Goal: Transaction & Acquisition: Purchase product/service

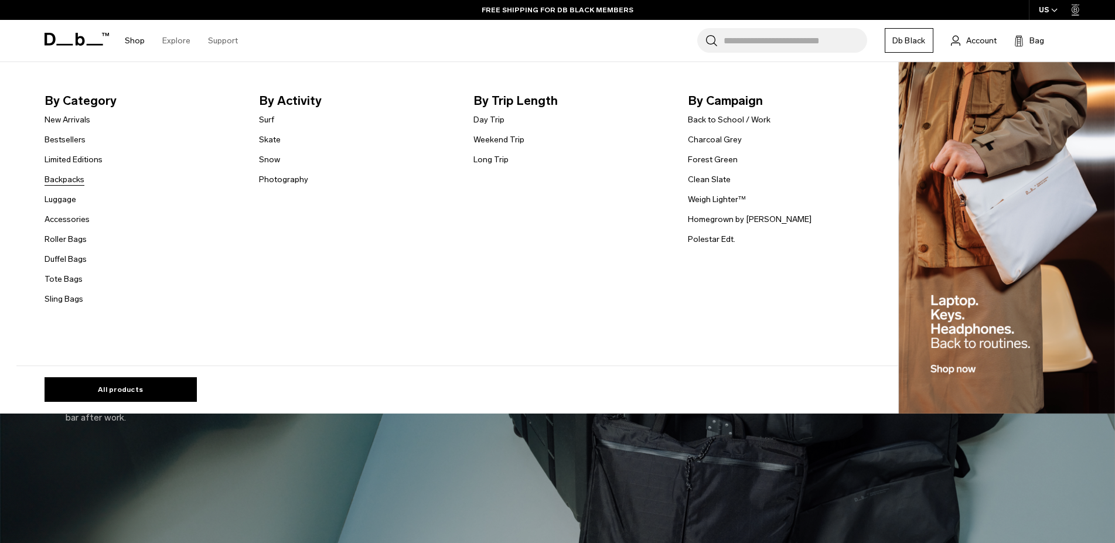
click at [74, 177] on link "Backpacks" at bounding box center [65, 179] width 40 height 12
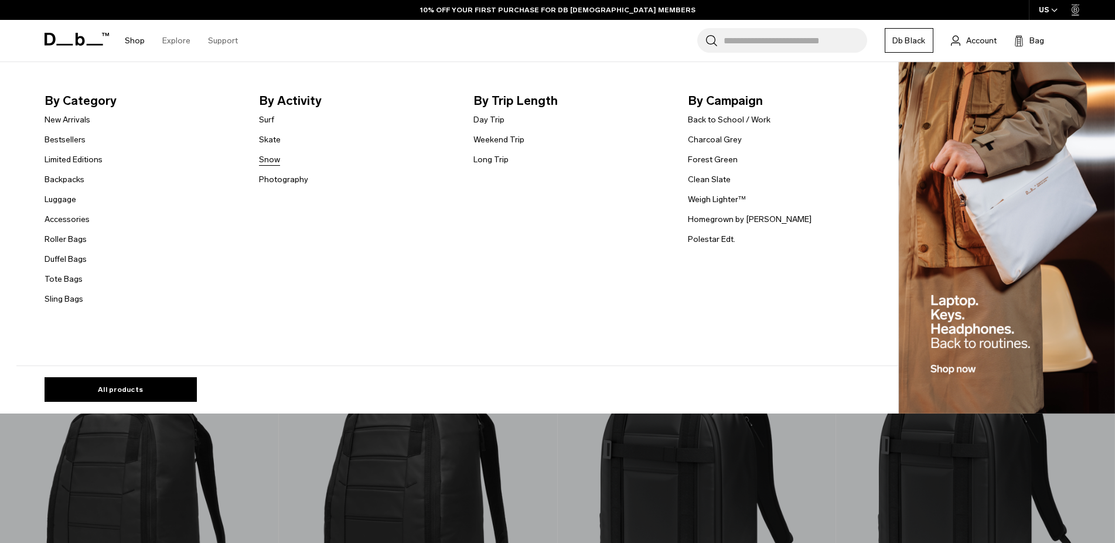
click at [280, 158] on link "Snow" at bounding box center [269, 160] width 21 height 12
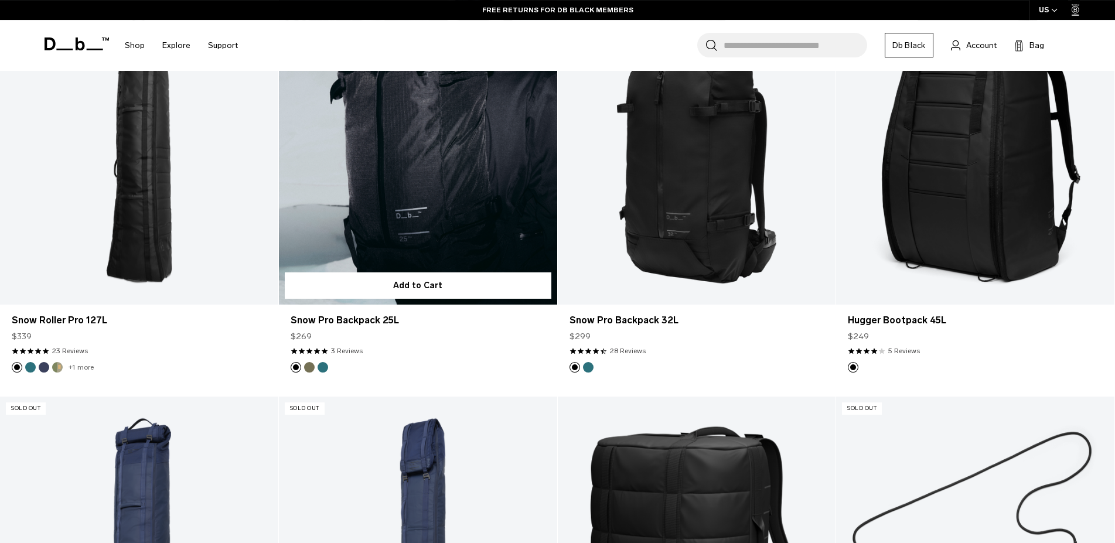
scroll to position [239, 0]
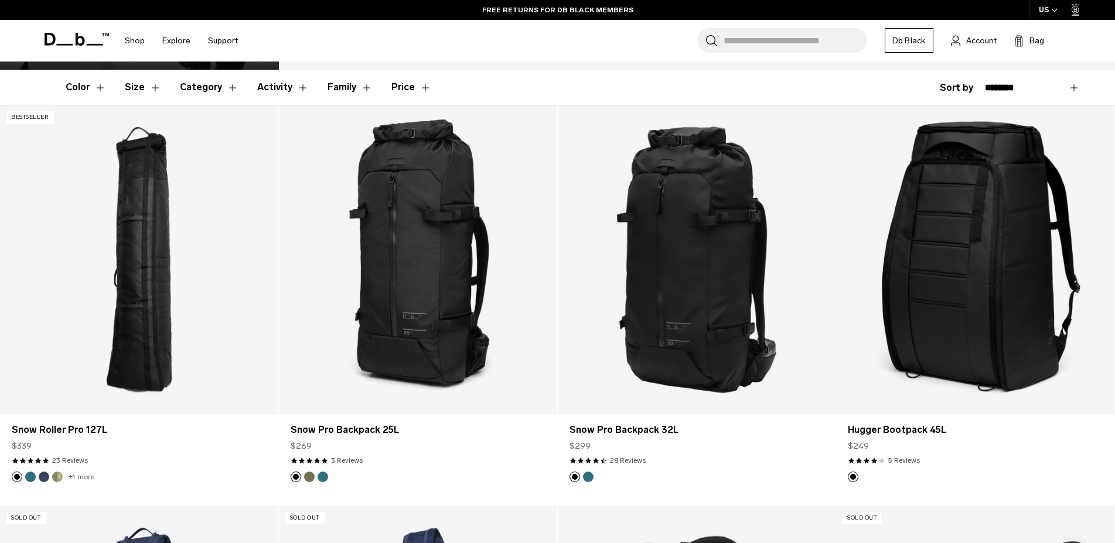
click at [782, 38] on input "Search for Bags, Luggage..." at bounding box center [796, 40] width 144 height 25
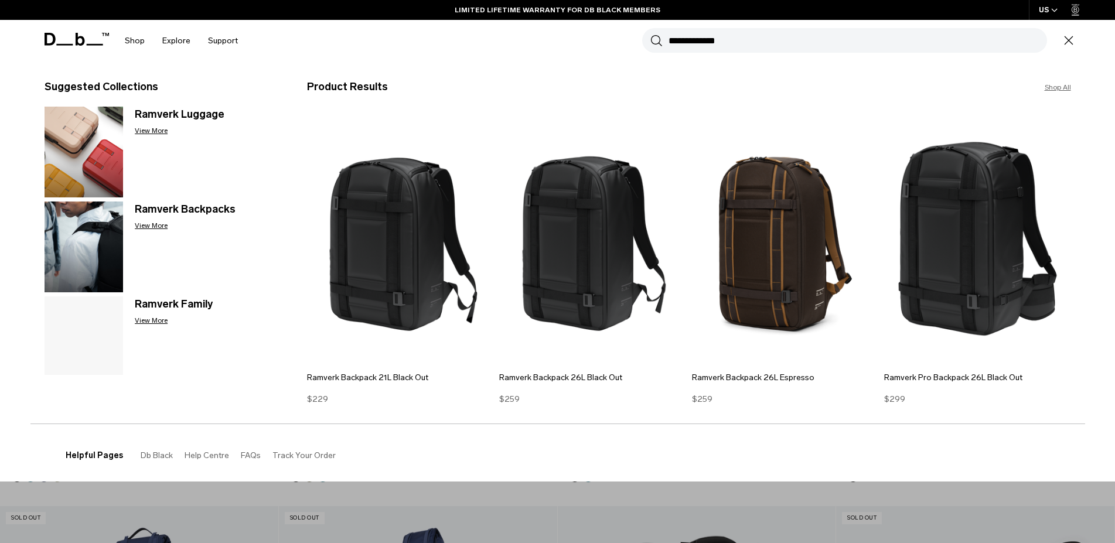
type input "**********"
click at [651, 34] on button "Search" at bounding box center [657, 40] width 12 height 13
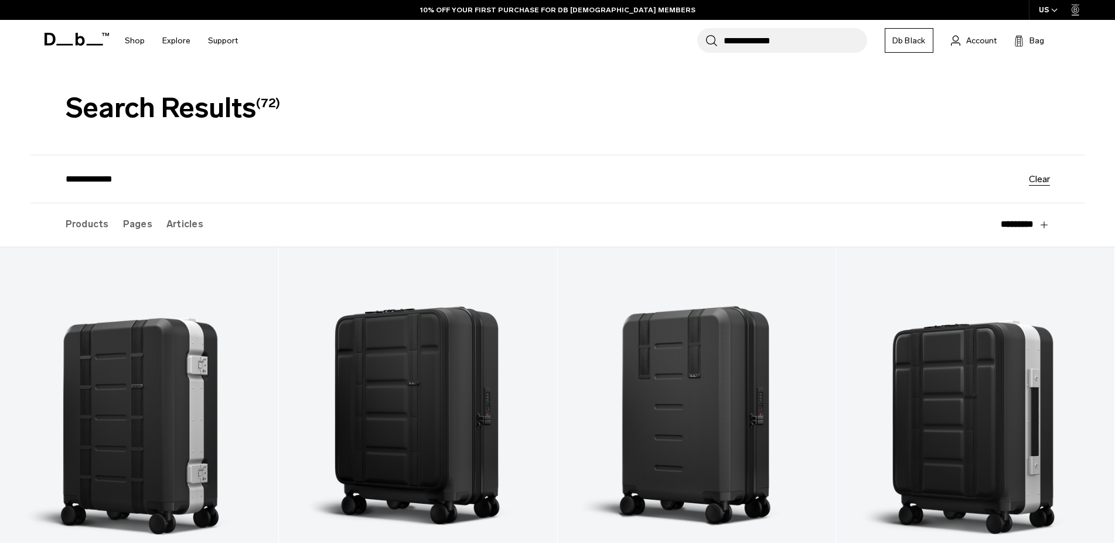
scroll to position [120, 0]
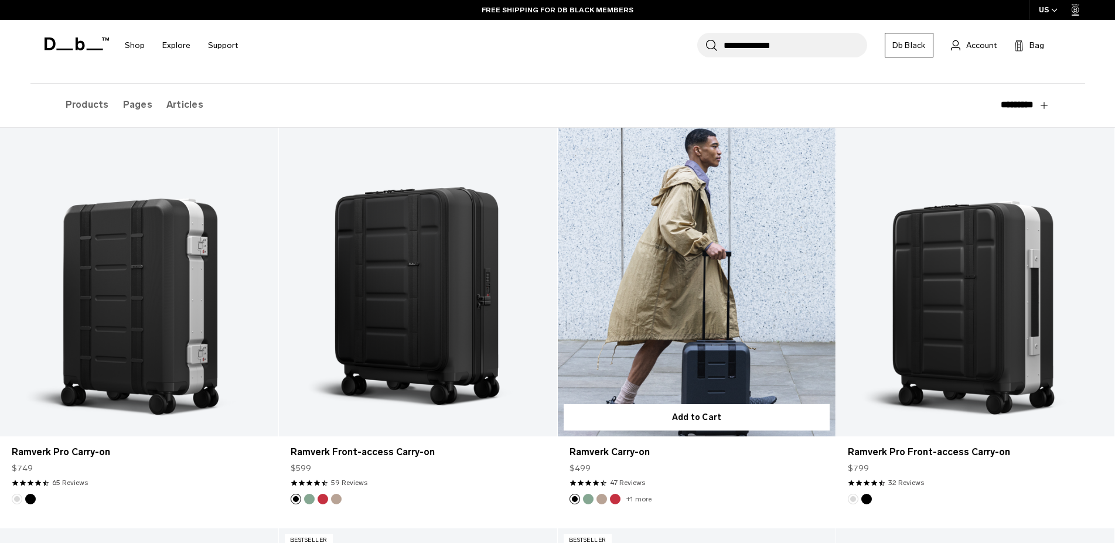
click at [641, 502] on link "+1 more" at bounding box center [639, 499] width 25 height 8
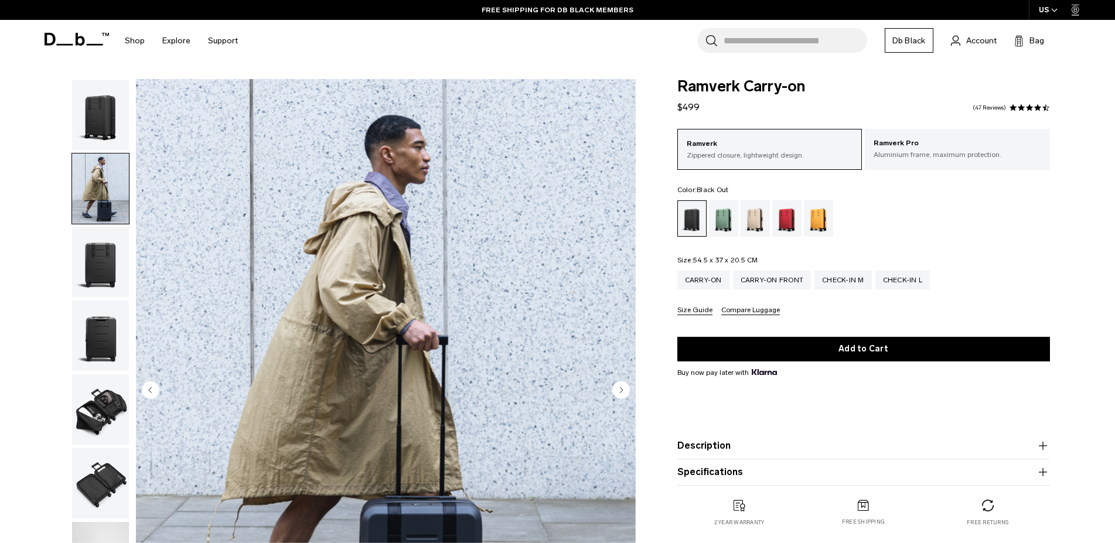
click at [770, 37] on input "Search for Bags, Luggage..." at bounding box center [796, 40] width 144 height 25
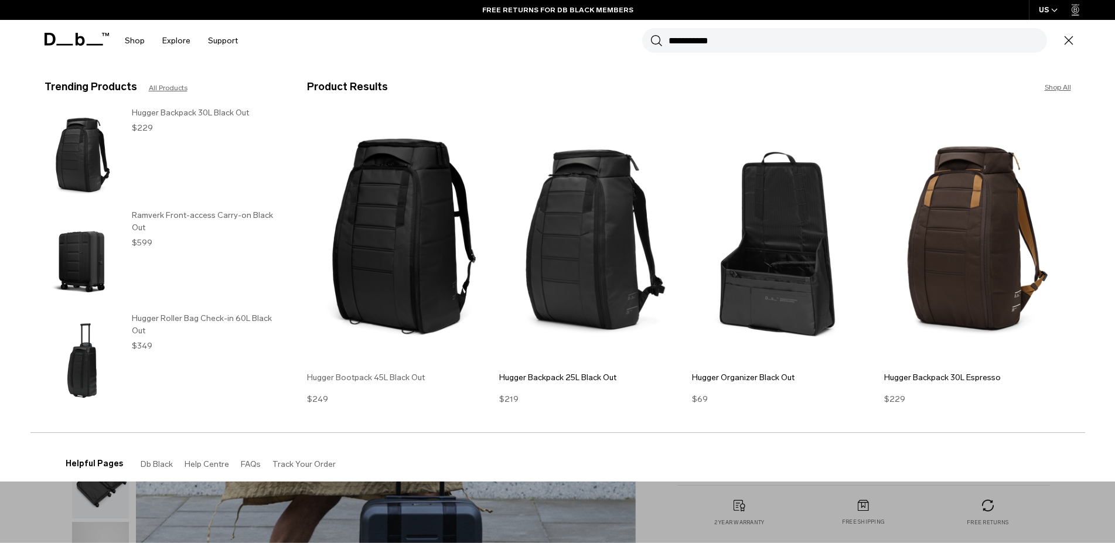
type input "**********"
click at [355, 379] on h3 "Hugger Bootpack 45L Black Out" at bounding box center [400, 378] width 187 height 12
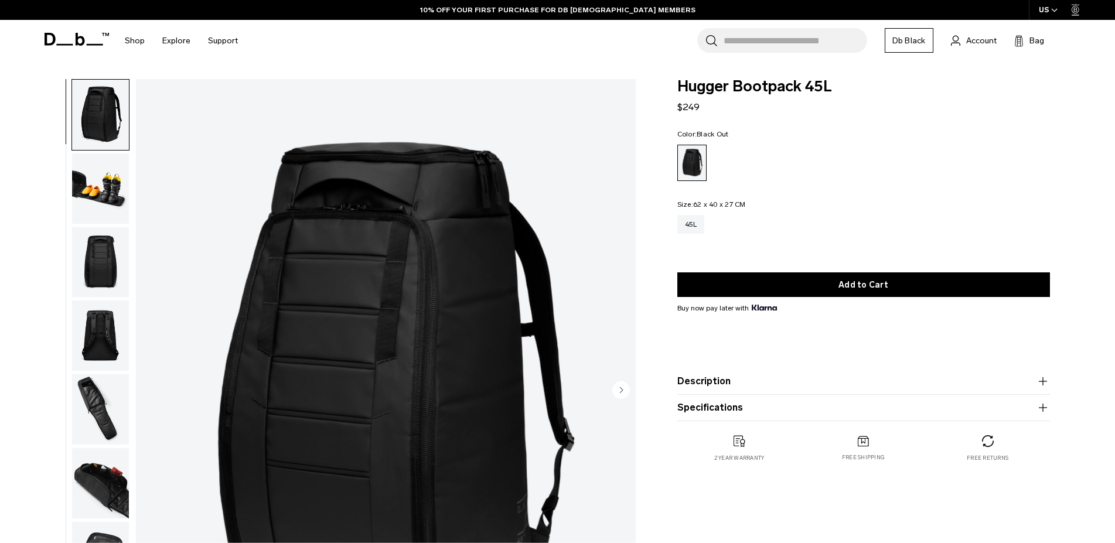
click at [78, 176] on img "button" at bounding box center [100, 189] width 57 height 70
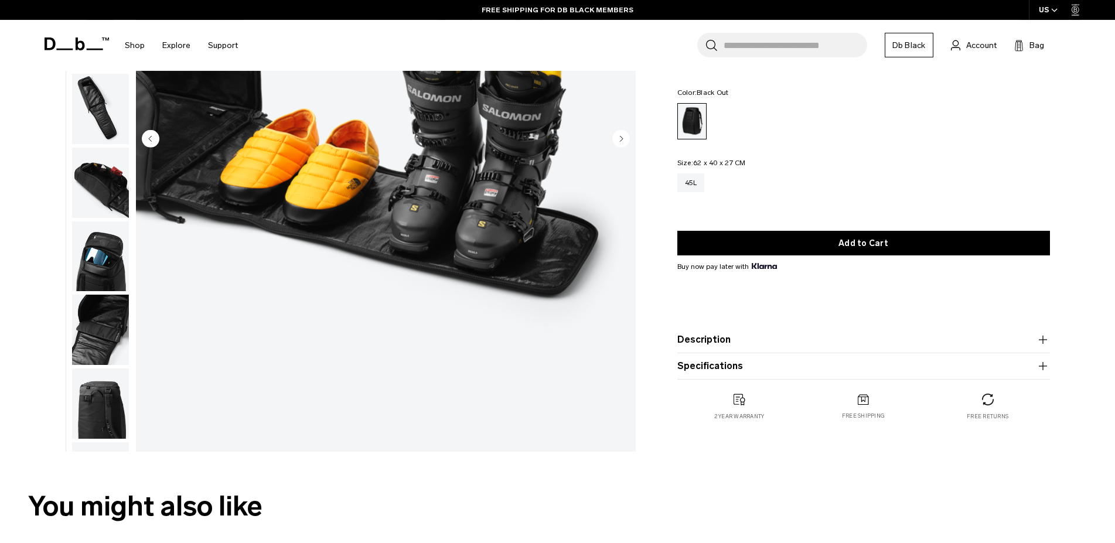
scroll to position [359, 0]
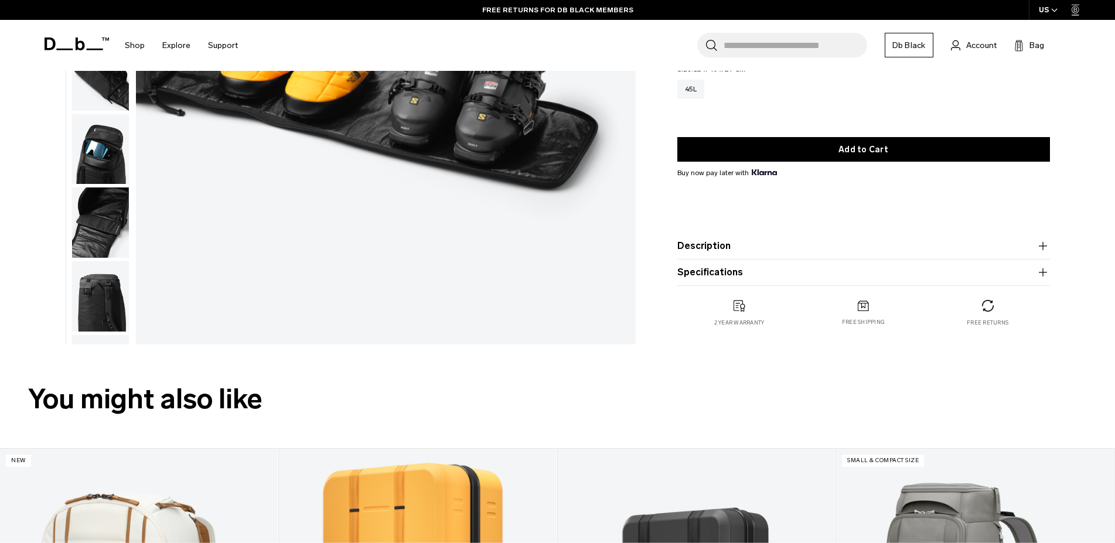
click at [88, 335] on img "button" at bounding box center [100, 370] width 57 height 70
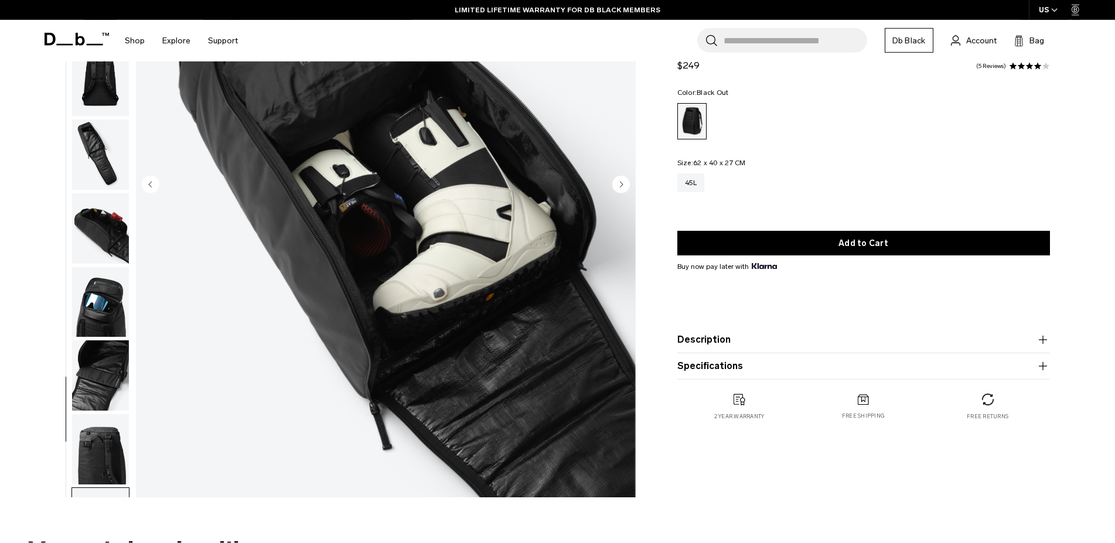
scroll to position [239, 0]
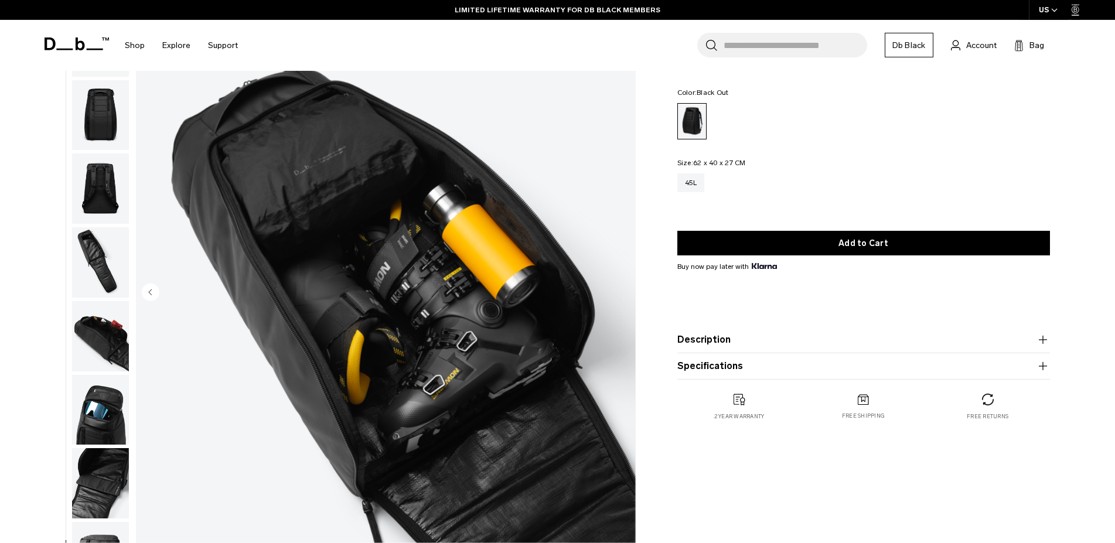
scroll to position [120, 0]
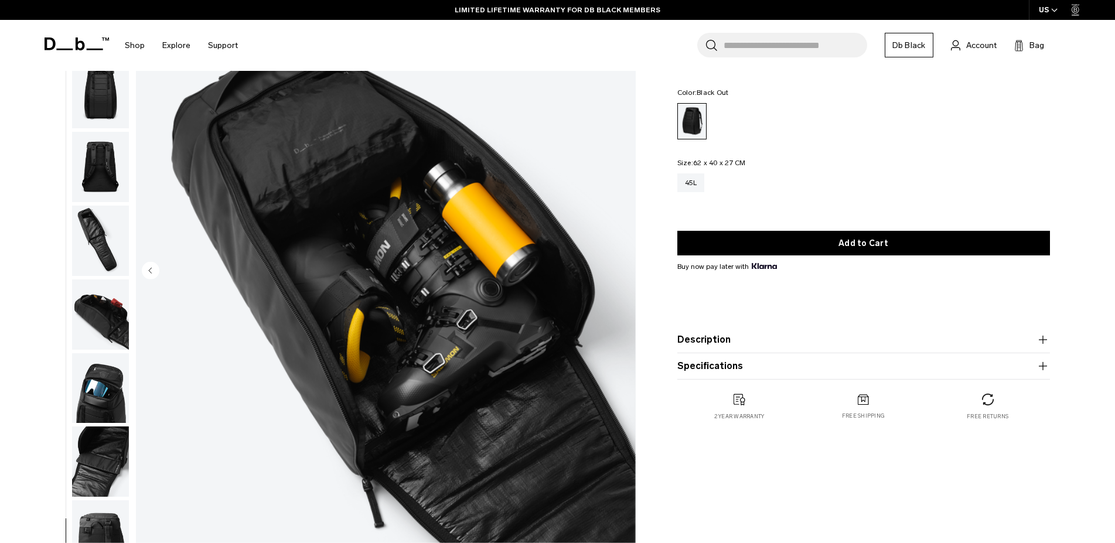
click at [81, 353] on img "button" at bounding box center [100, 388] width 57 height 70
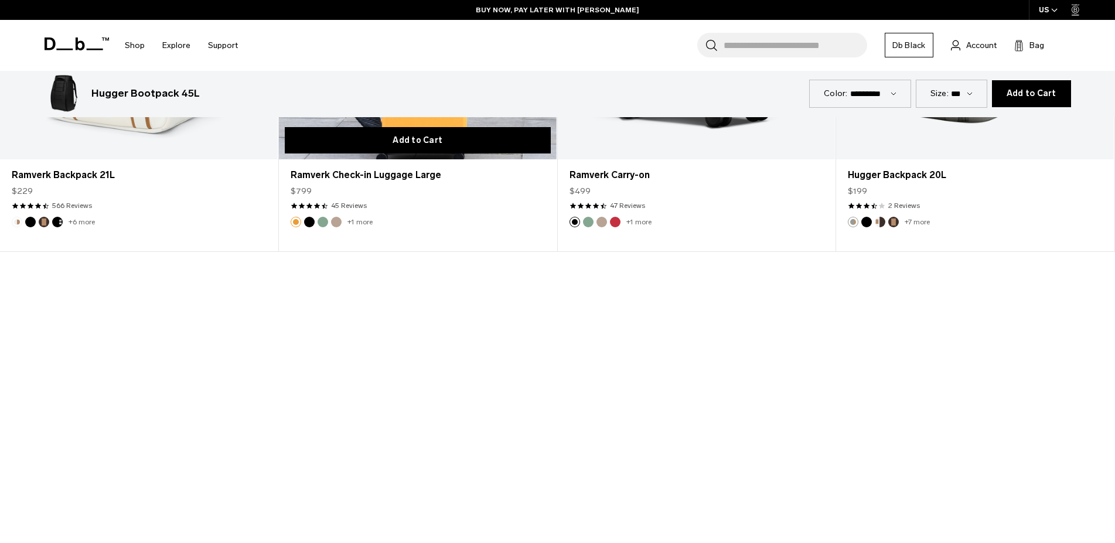
scroll to position [717, 0]
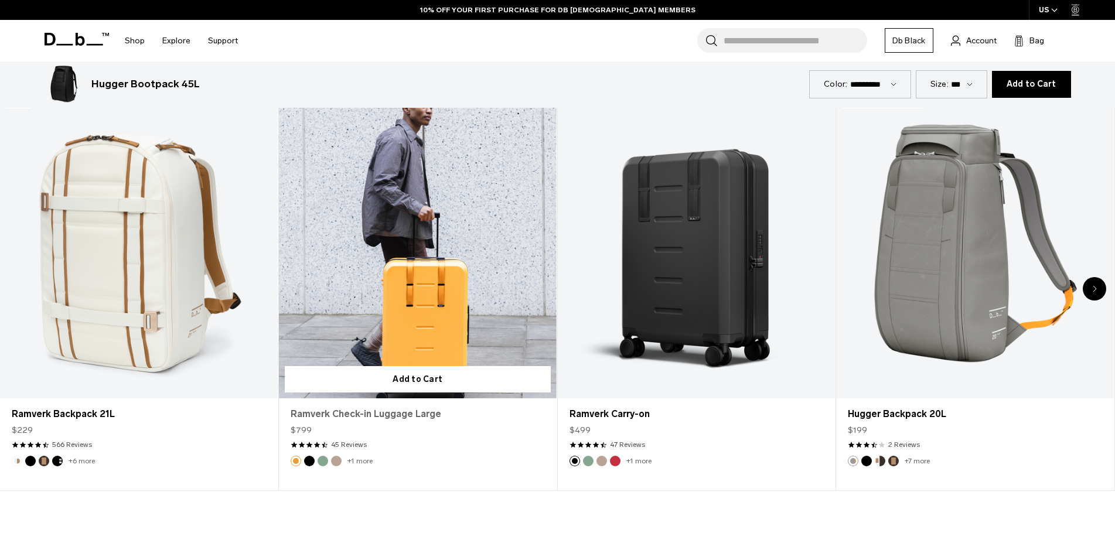
click at [342, 414] on link "Ramverk Check-in Luggage Large" at bounding box center [418, 414] width 254 height 14
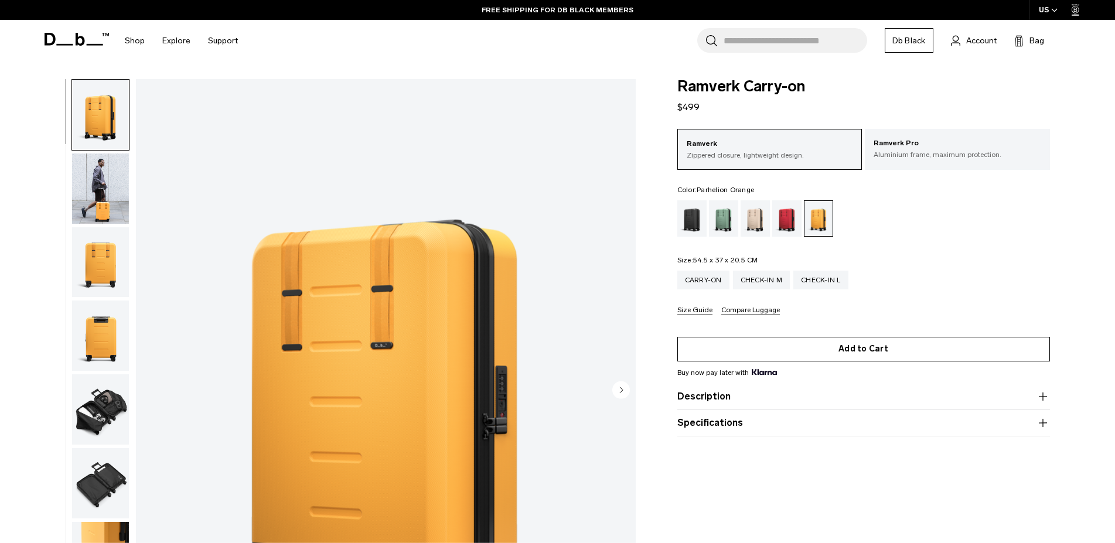
click at [772, 353] on button "Add to Cart" at bounding box center [864, 349] width 373 height 25
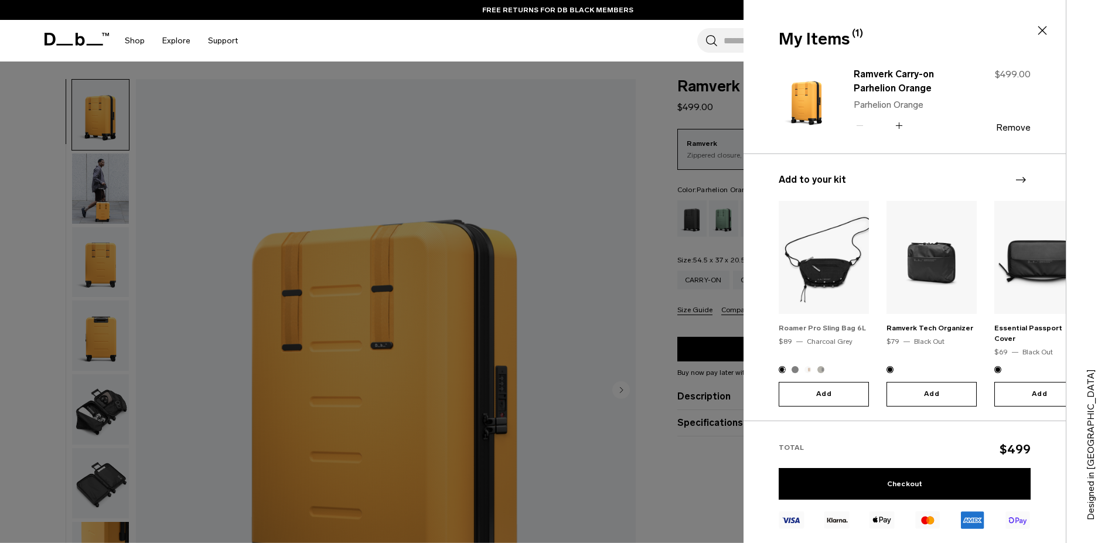
click at [826, 329] on link "Roamer Pro Sling Bag 6L" at bounding box center [822, 328] width 87 height 8
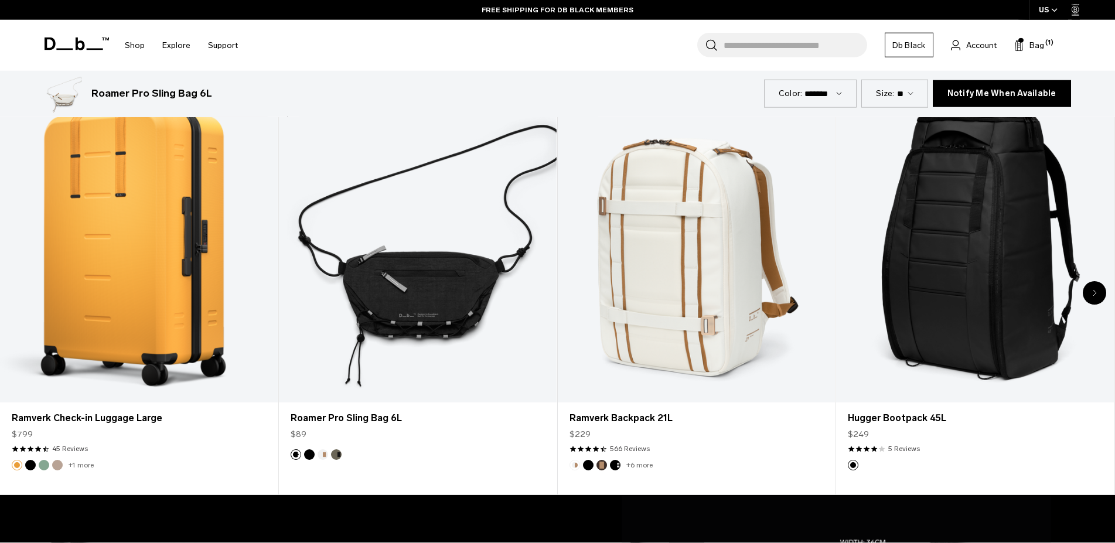
scroll to position [658, 0]
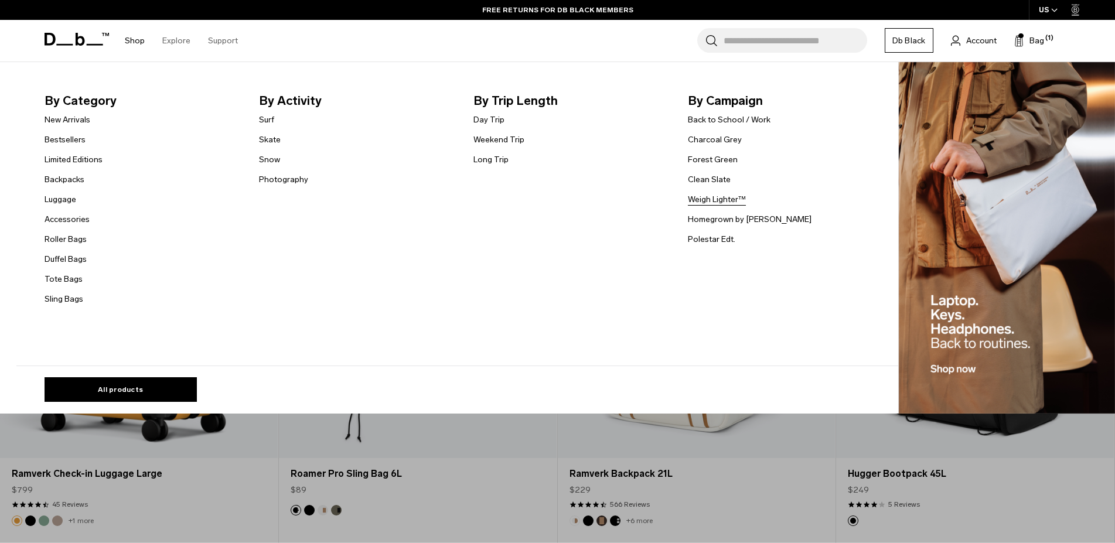
click at [717, 203] on link "Weigh Lighter™" at bounding box center [717, 199] width 58 height 12
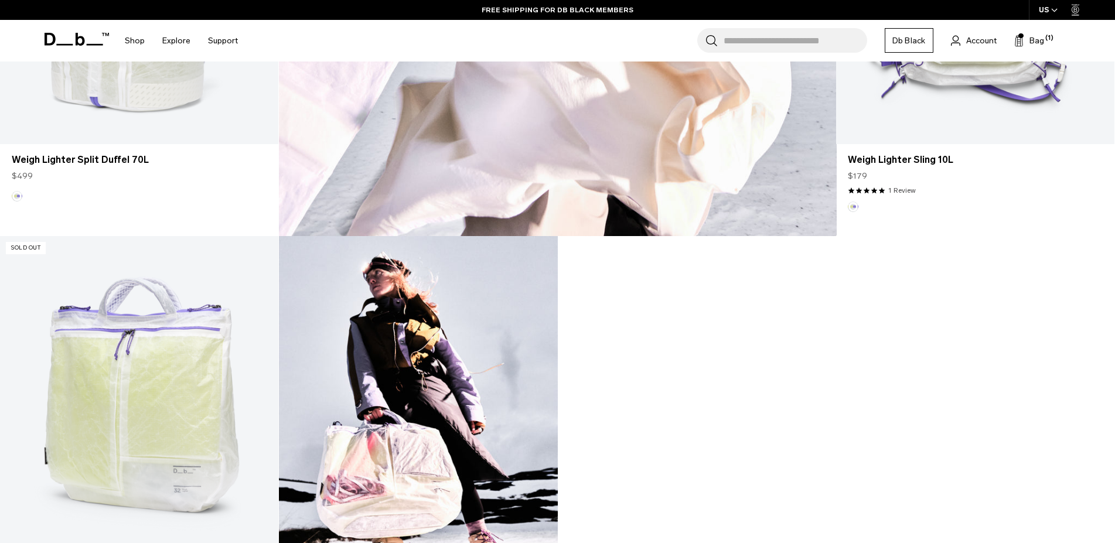
scroll to position [957, 0]
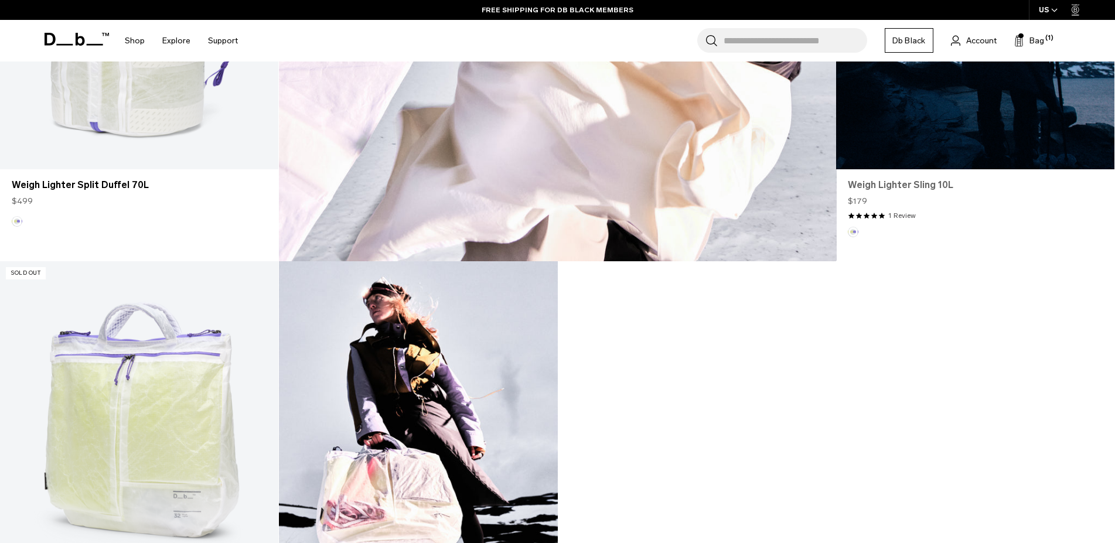
click at [904, 188] on link "Weigh Lighter Sling 10L" at bounding box center [975, 185] width 255 height 14
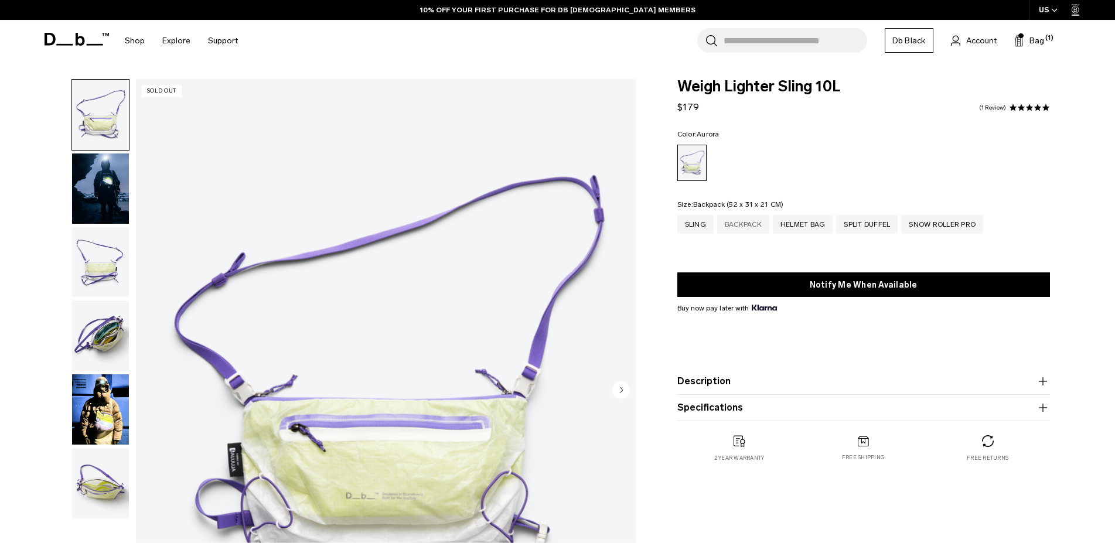
click at [735, 227] on div "Backpack" at bounding box center [743, 224] width 52 height 19
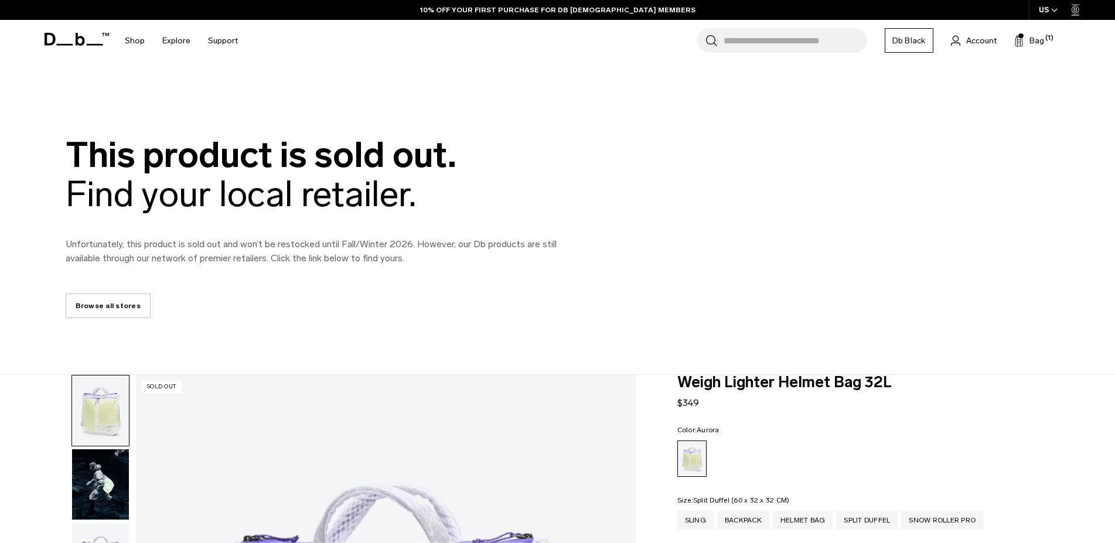
click at [873, 511] on div "Split Duffel" at bounding box center [867, 520] width 62 height 19
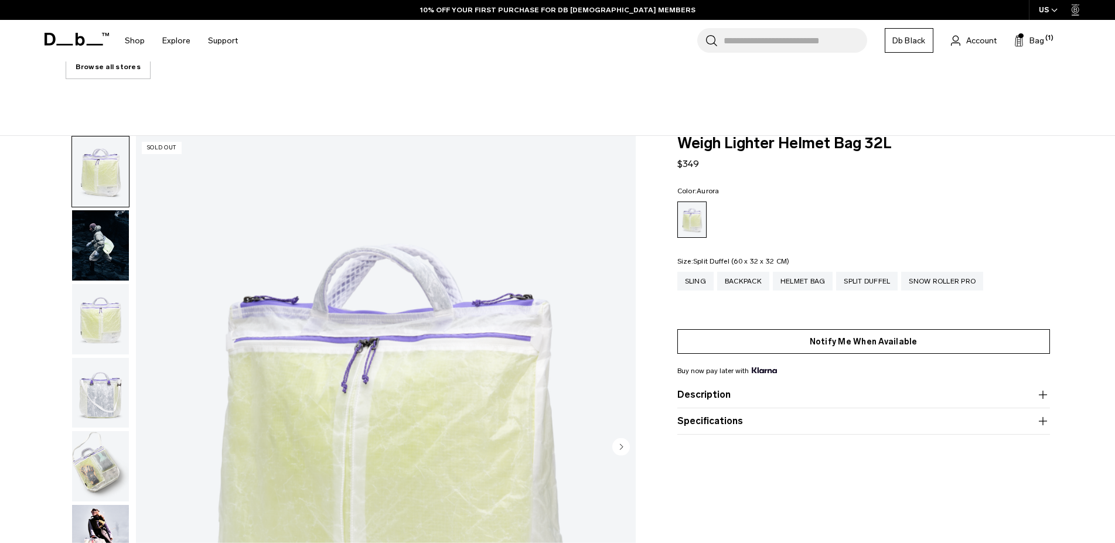
scroll to position [239, 0]
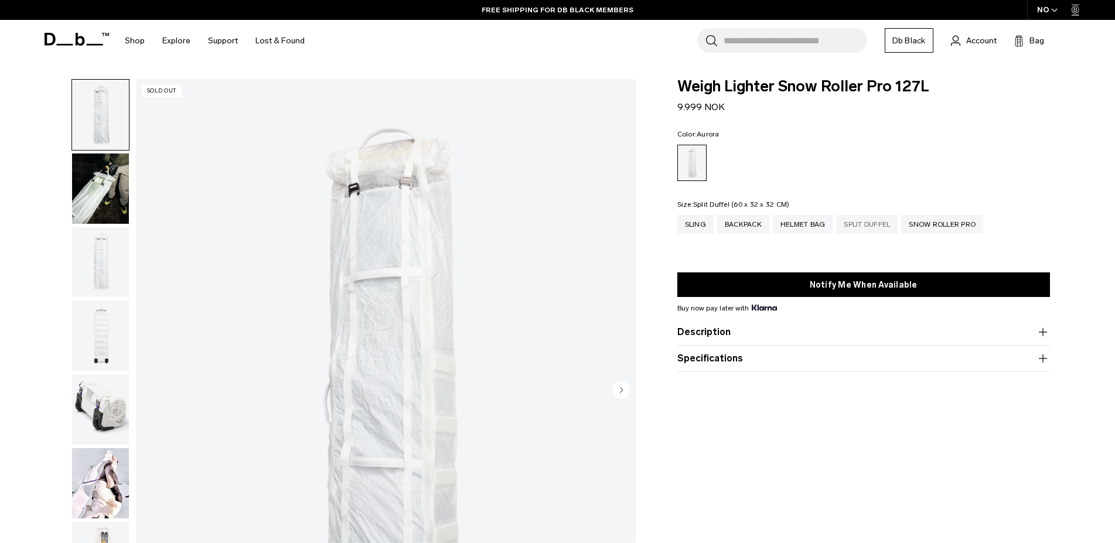
click at [857, 222] on div "Split Duffel" at bounding box center [867, 224] width 62 height 19
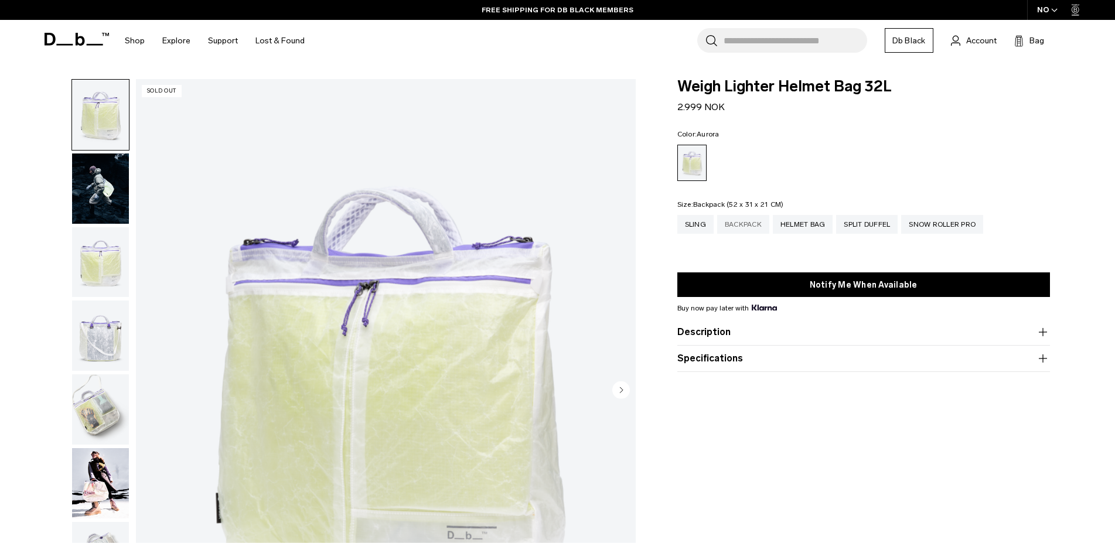
click at [747, 232] on div "Backpack" at bounding box center [743, 224] width 52 height 19
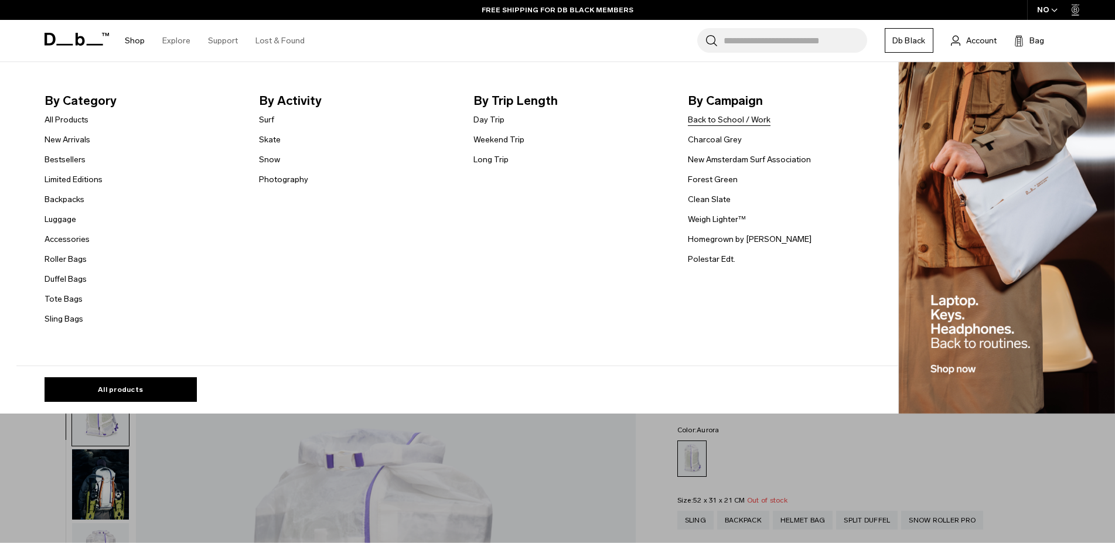
click at [708, 118] on link "Back to School / Work" at bounding box center [729, 120] width 83 height 12
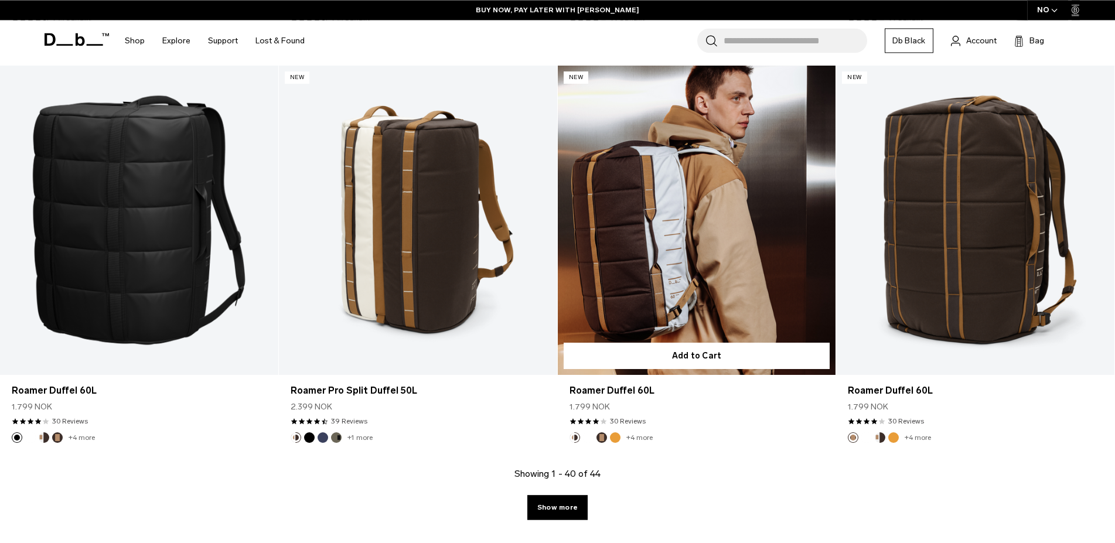
scroll to position [5082, 0]
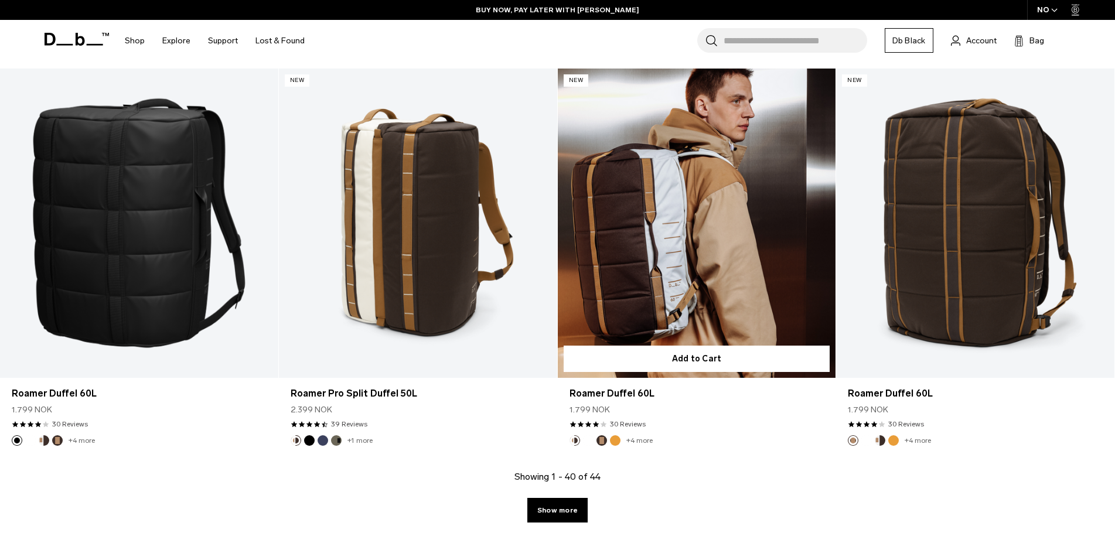
click at [613, 441] on button "Parhelion Orange" at bounding box center [615, 440] width 11 height 11
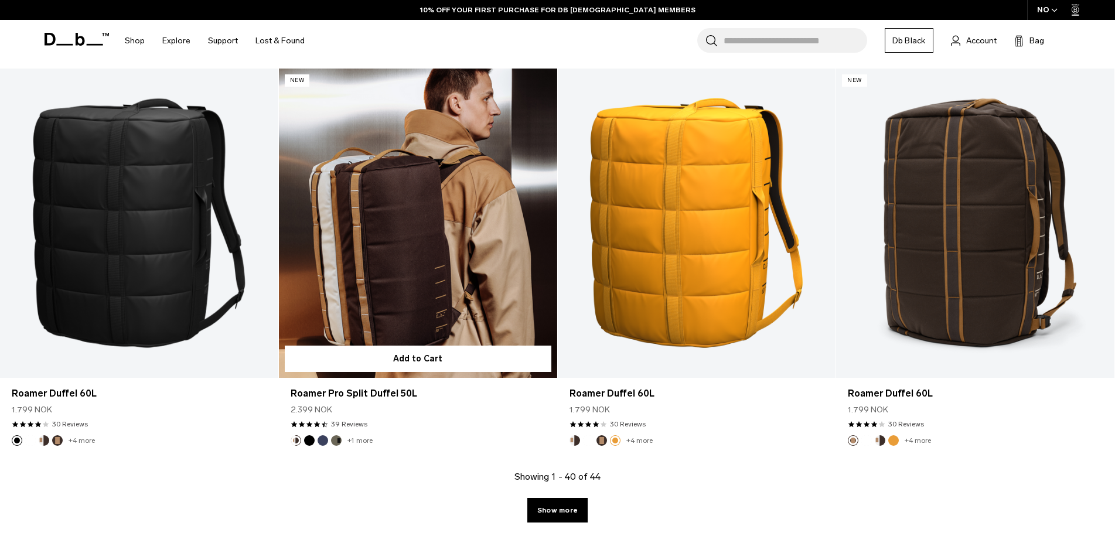
click at [362, 441] on link "+1 more" at bounding box center [360, 441] width 25 height 8
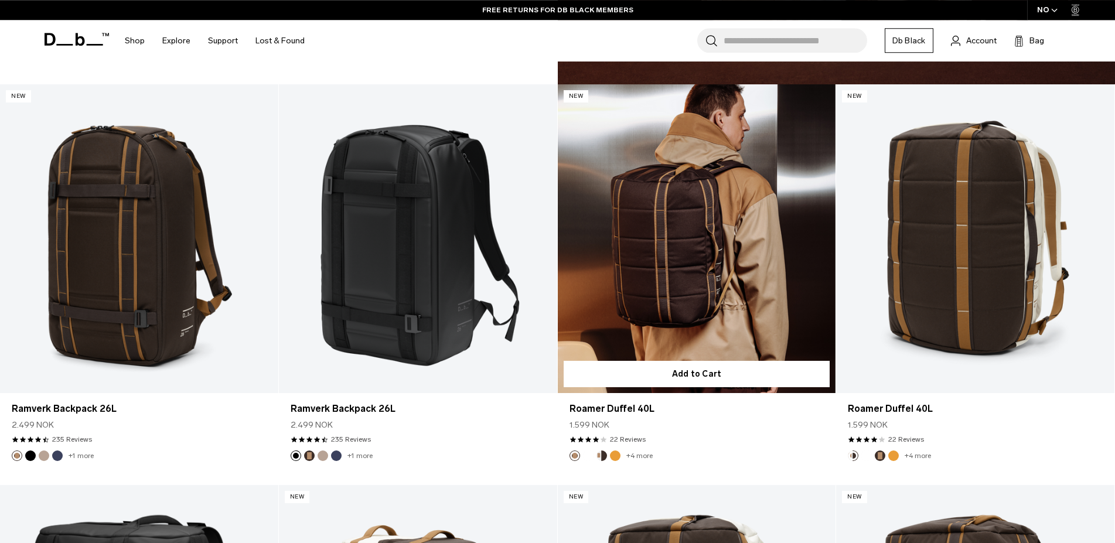
scroll to position [4663, 0]
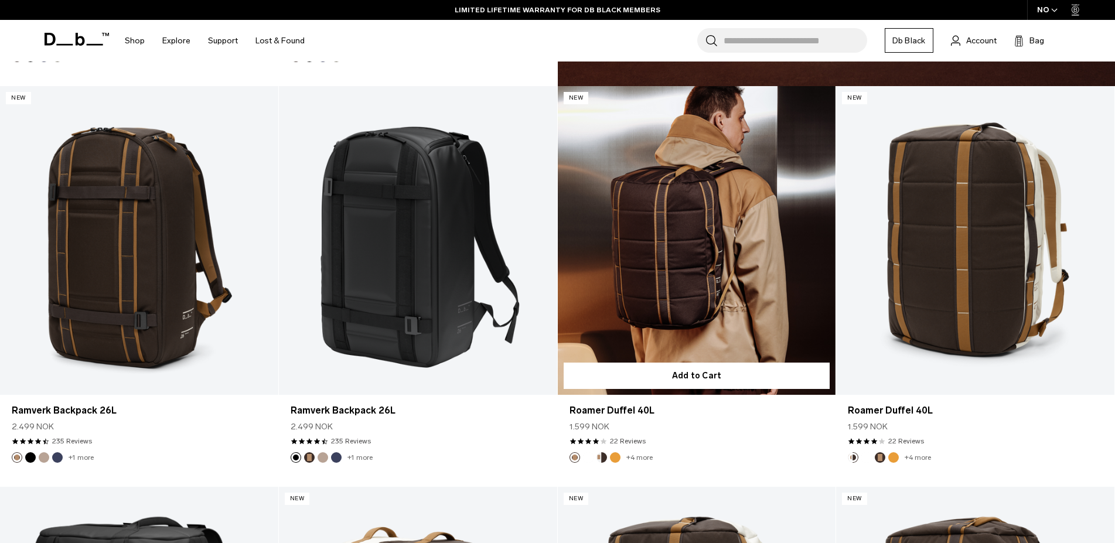
click at [614, 461] on button "Parhelion Orange" at bounding box center [615, 457] width 11 height 11
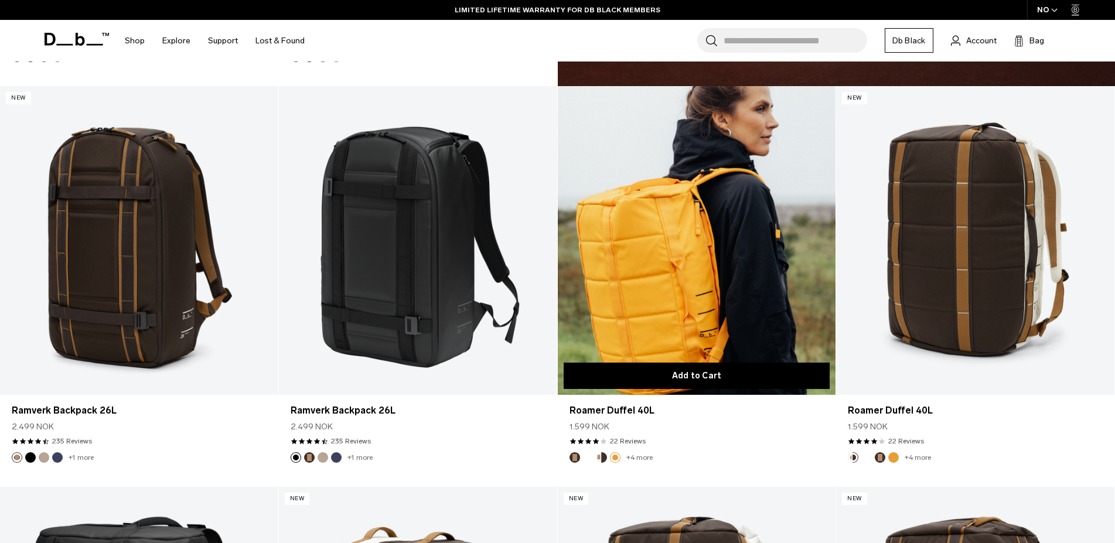
click at [725, 373] on button "Add to Cart" at bounding box center [697, 376] width 267 height 26
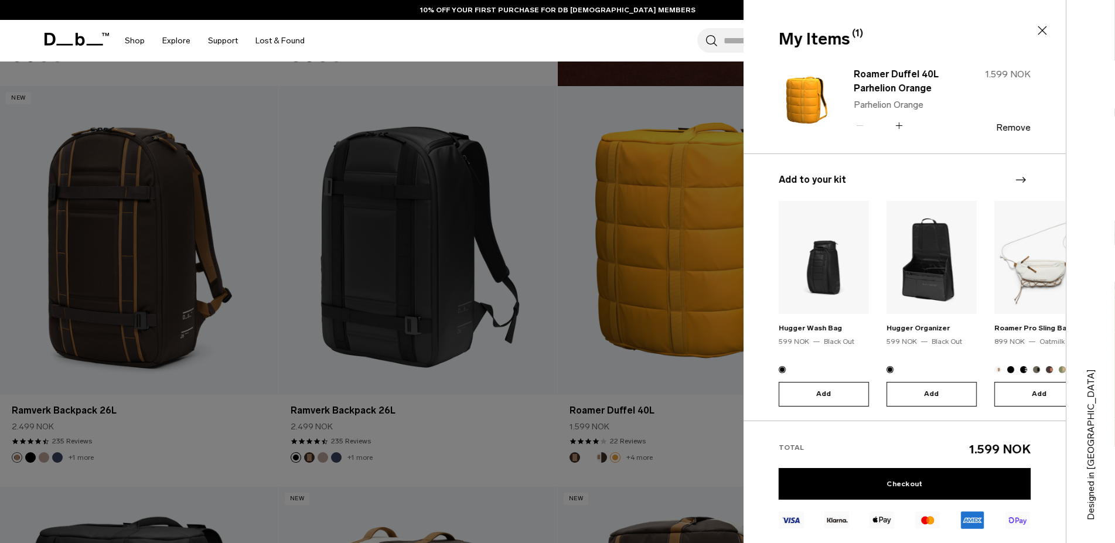
click at [530, 414] on div at bounding box center [557, 271] width 1115 height 543
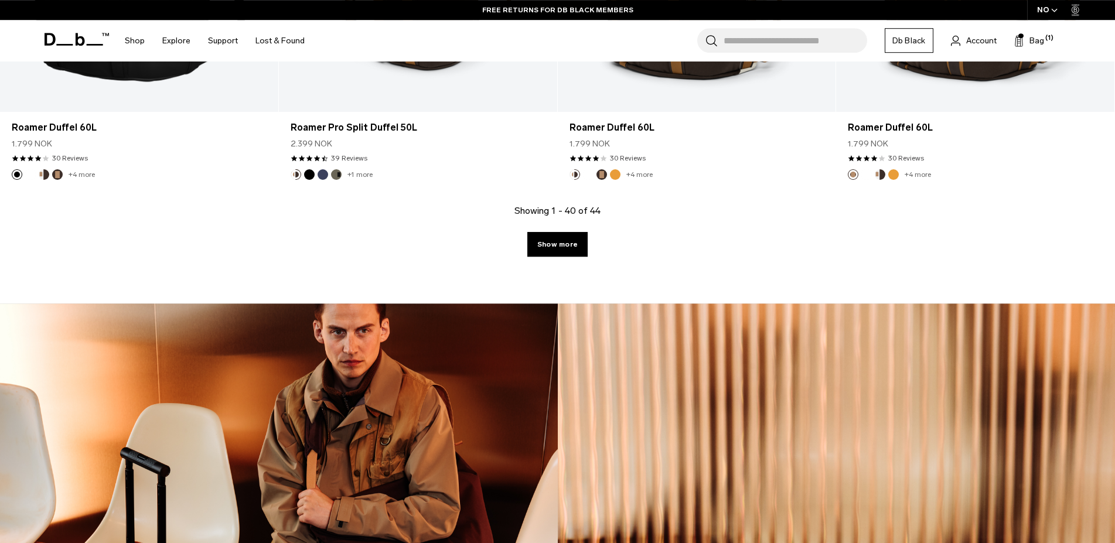
scroll to position [5261, 0]
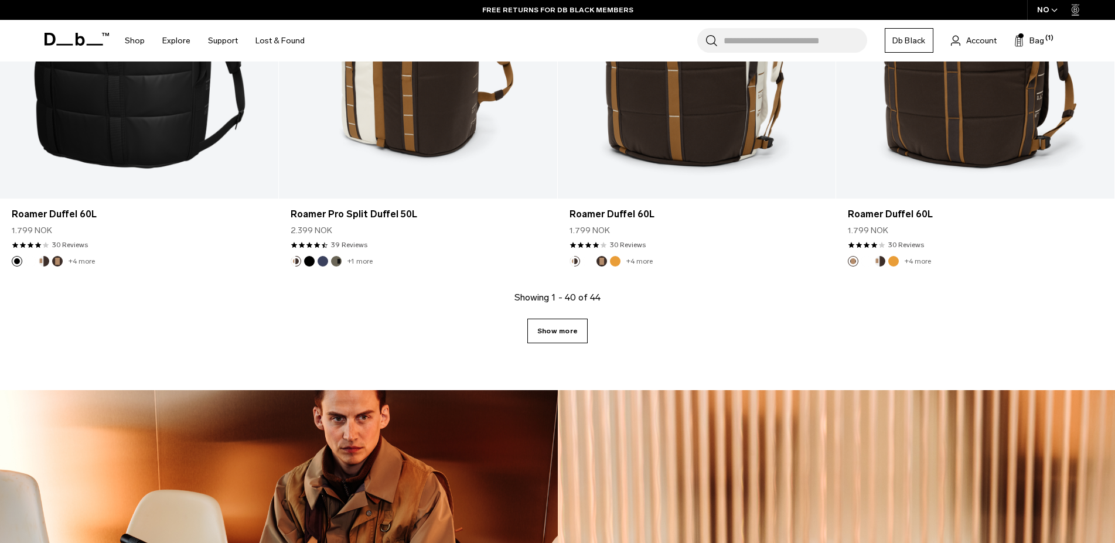
click at [564, 335] on link "Show more" at bounding box center [557, 331] width 60 height 25
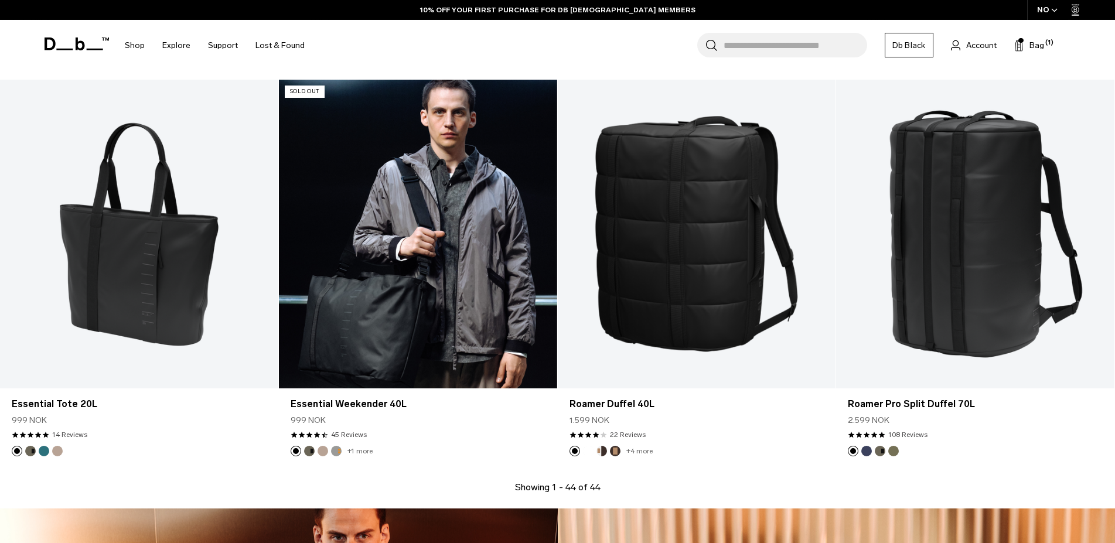
scroll to position [5533, 0]
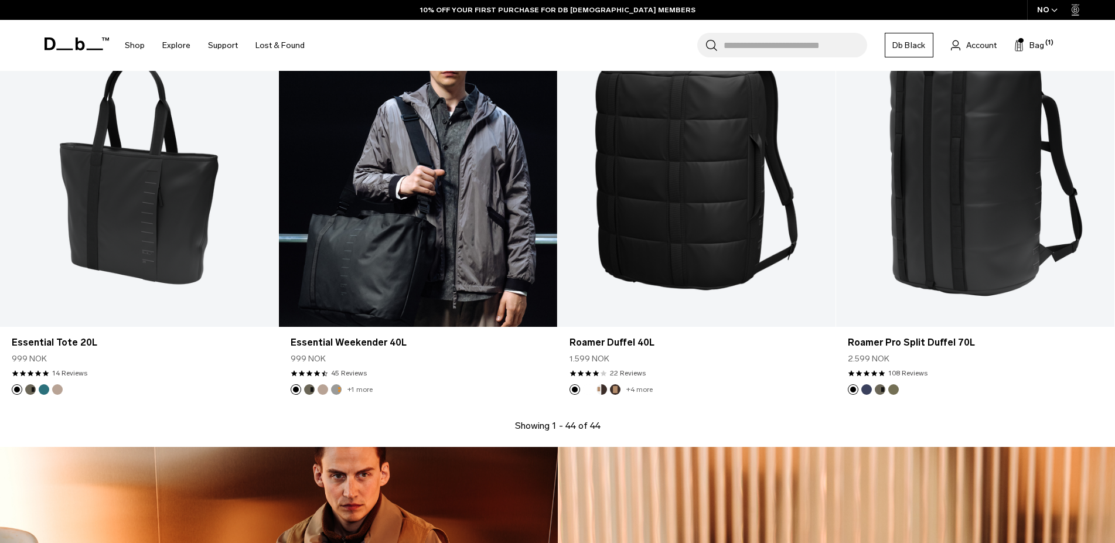
click at [336, 387] on button "Sand Grey" at bounding box center [336, 389] width 11 height 11
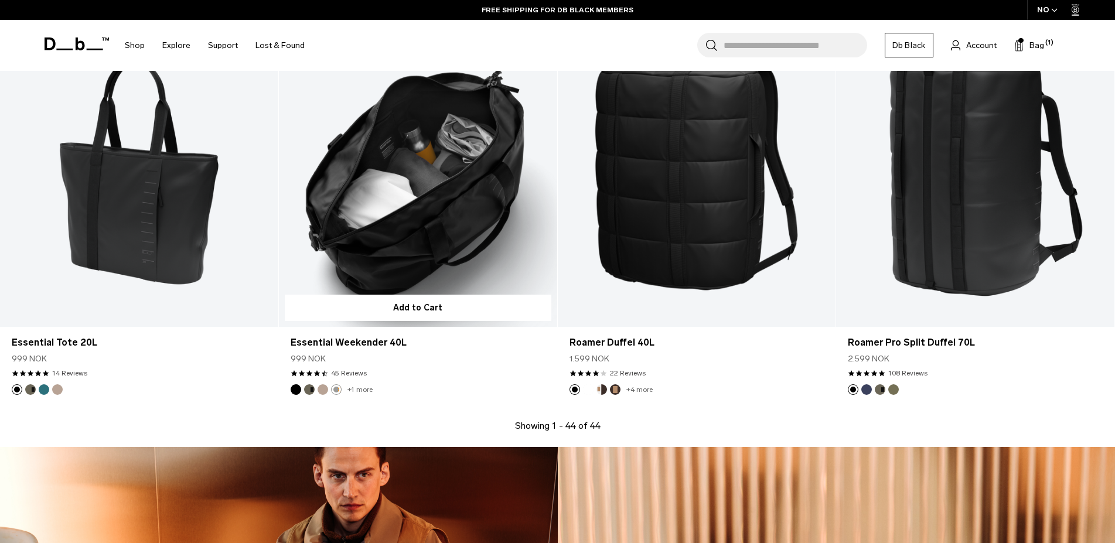
click at [358, 388] on link "+1 more" at bounding box center [360, 390] width 25 height 8
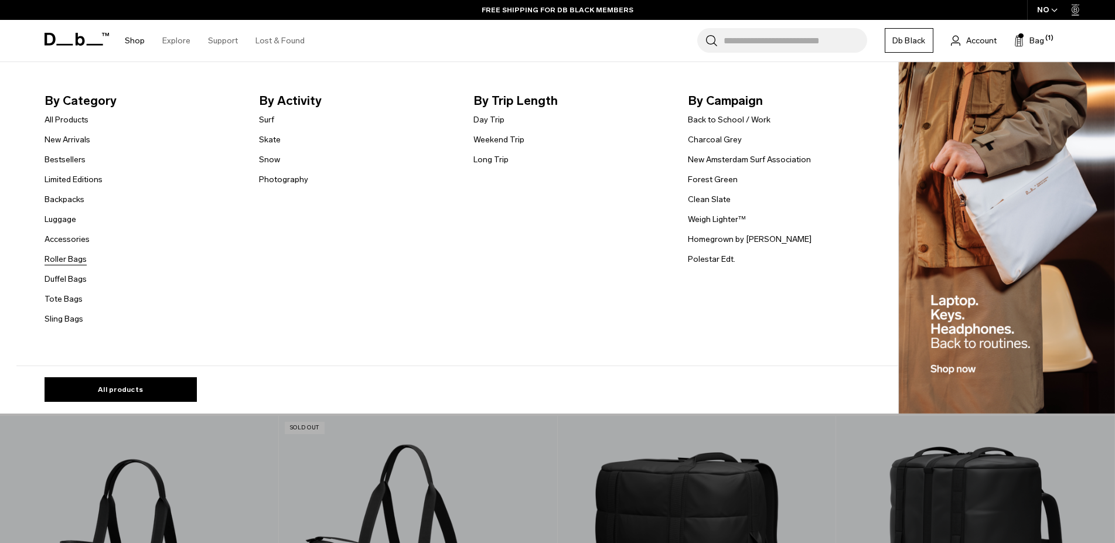
click at [62, 263] on link "Roller Bags" at bounding box center [66, 259] width 42 height 12
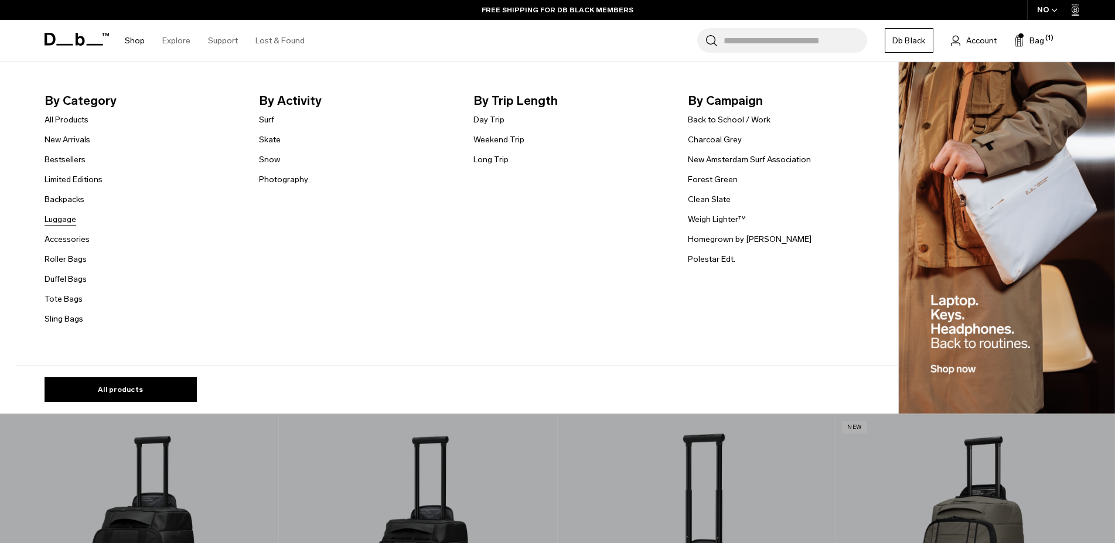
click at [76, 217] on link "Luggage" at bounding box center [61, 219] width 32 height 12
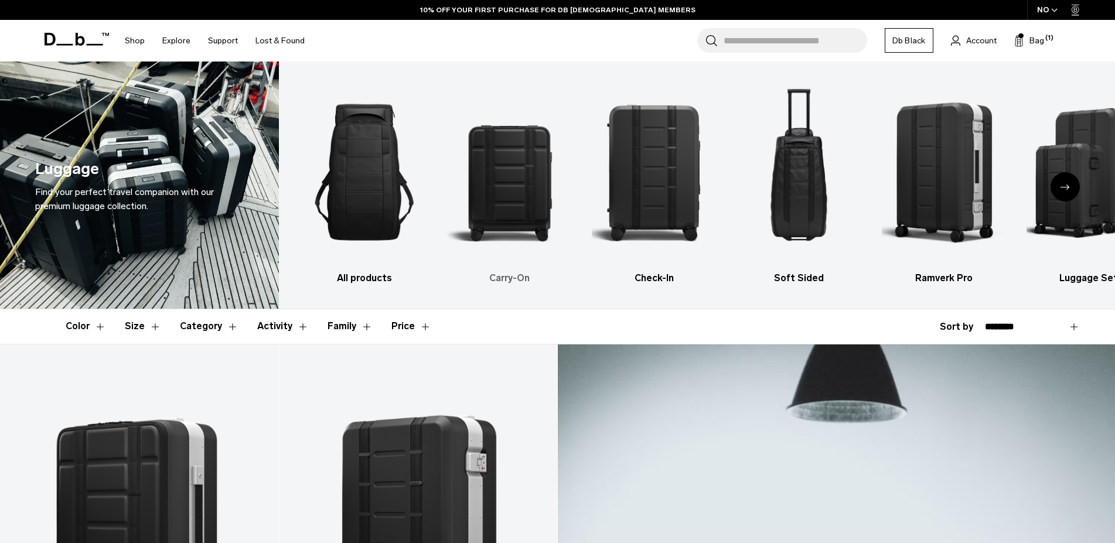
click at [508, 262] on img "2 / 6" at bounding box center [509, 172] width 124 height 186
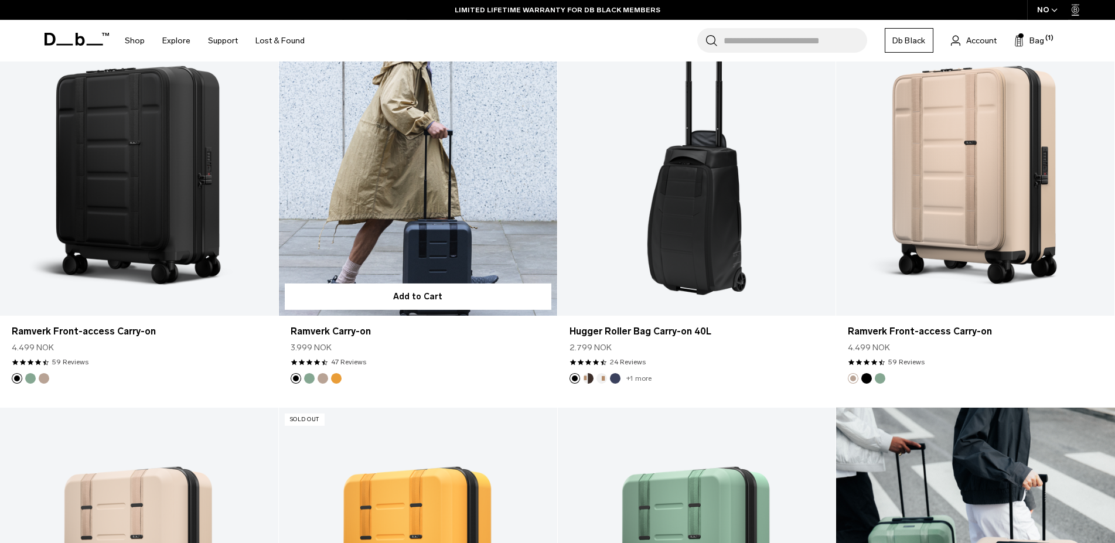
scroll to position [717, 0]
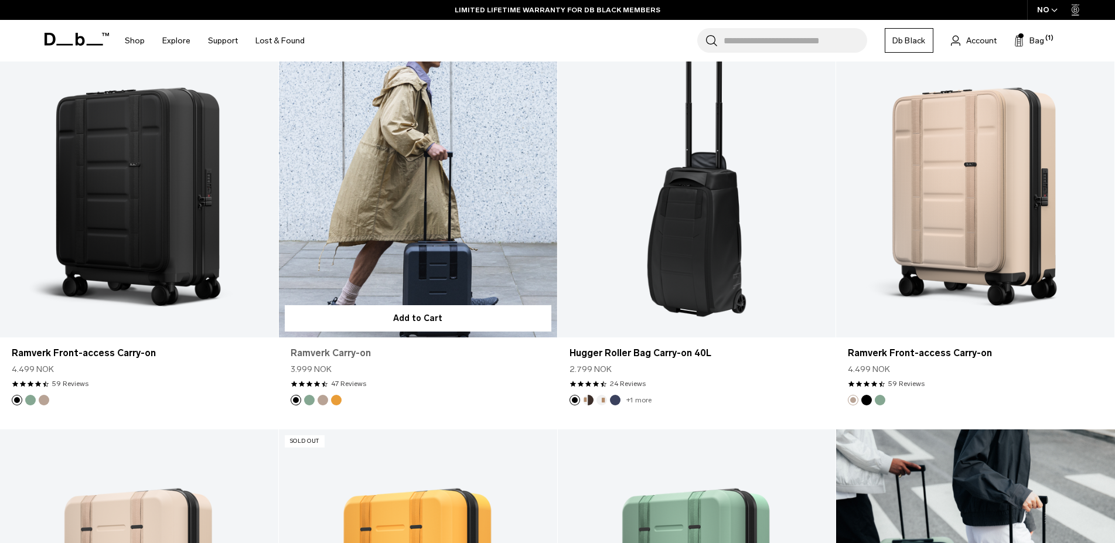
click at [341, 354] on link "Ramverk Carry-on" at bounding box center [418, 353] width 255 height 14
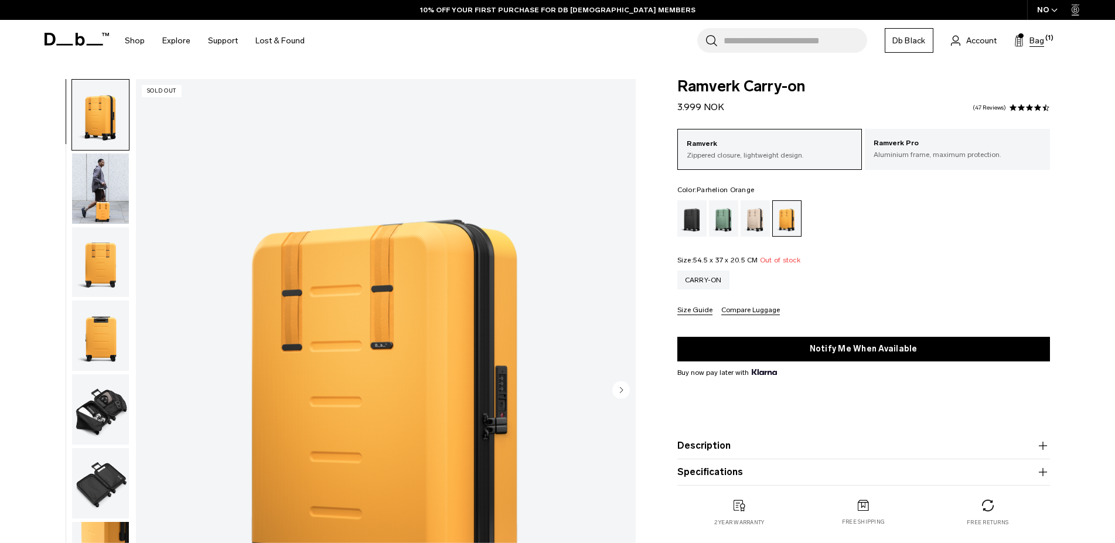
click at [1033, 34] on button "Bag (1)" at bounding box center [1030, 40] width 30 height 14
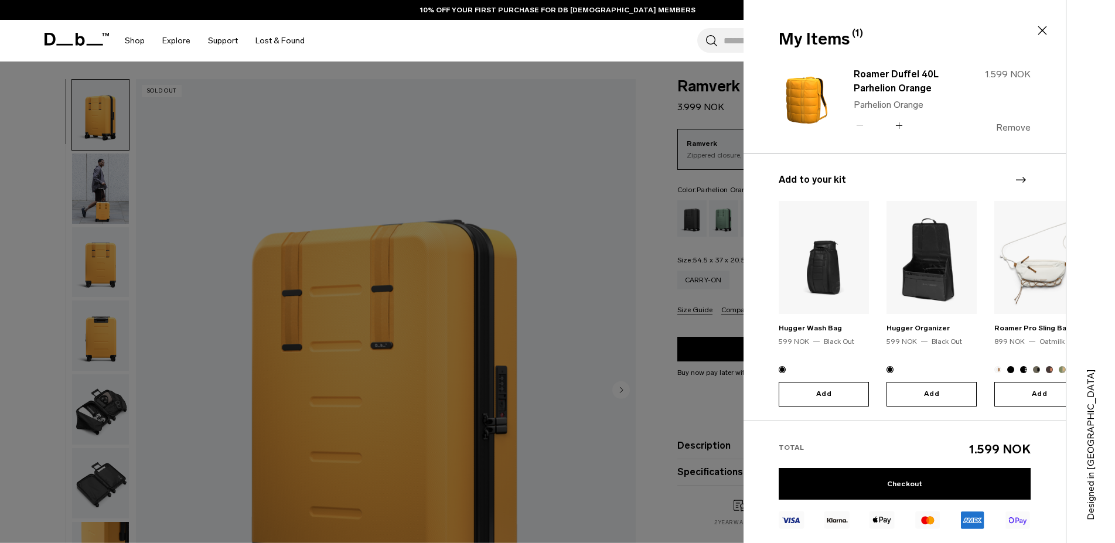
click at [1006, 127] on button "Remove" at bounding box center [1013, 127] width 35 height 11
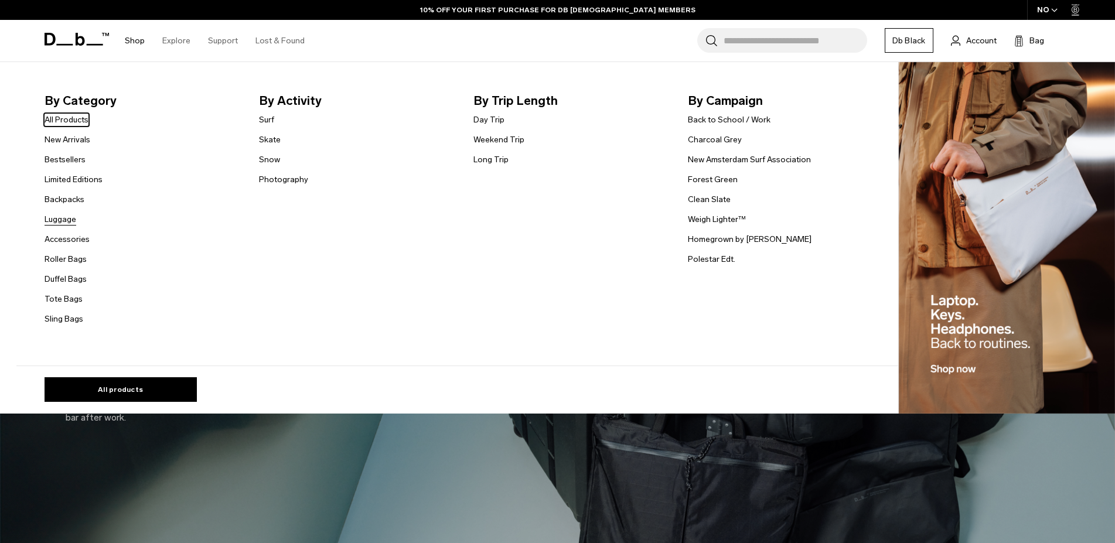
click at [64, 220] on link "Luggage" at bounding box center [61, 219] width 32 height 12
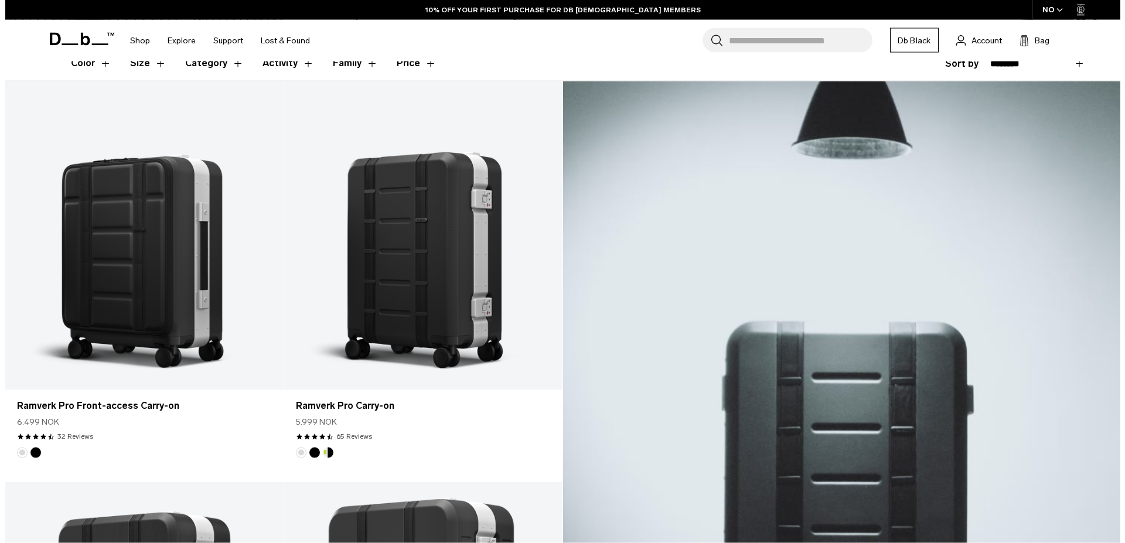
scroll to position [299, 0]
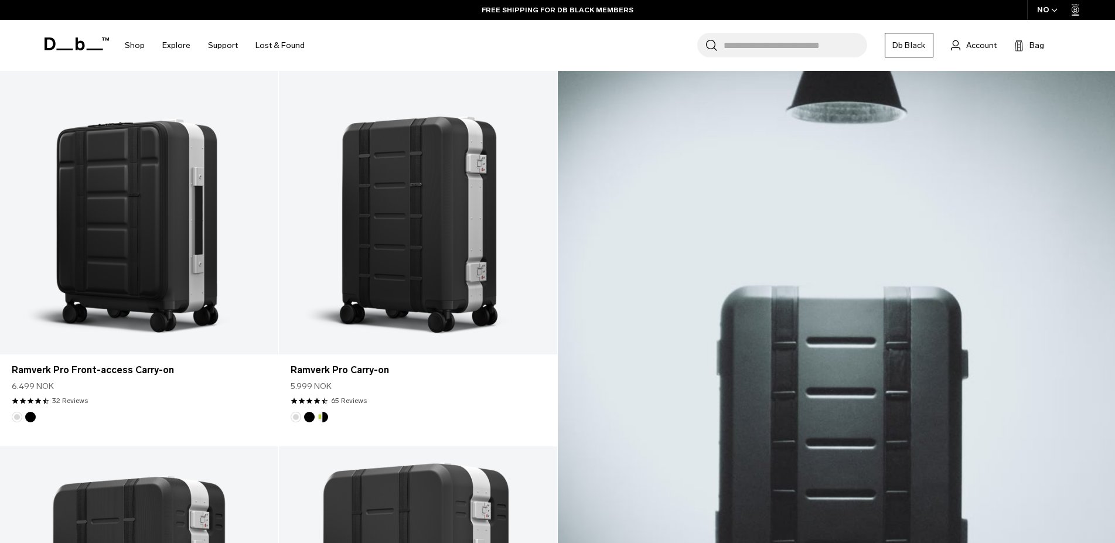
click at [1056, 8] on span "button" at bounding box center [1054, 10] width 6 height 9
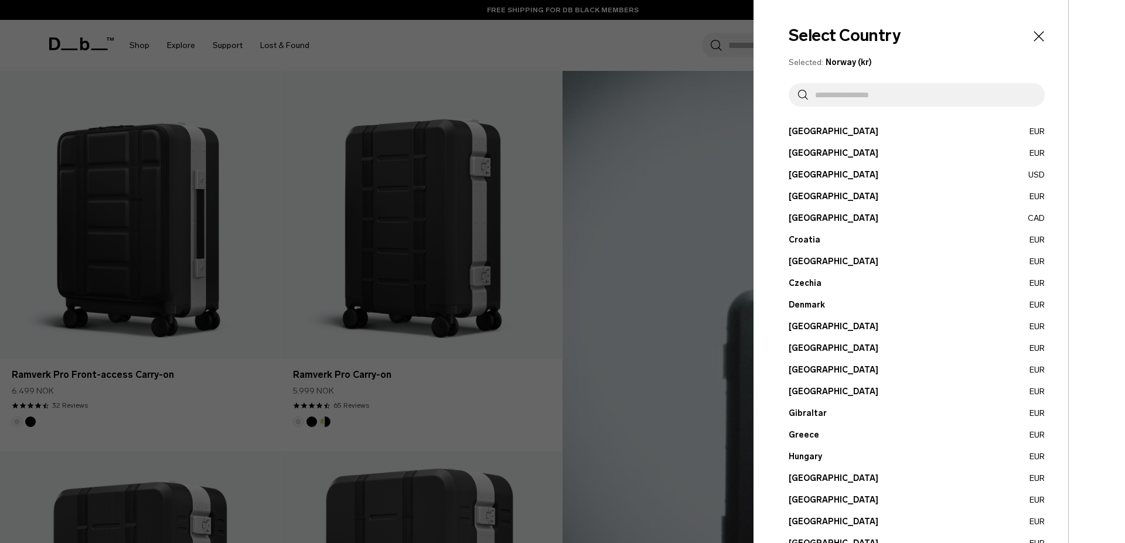
click at [851, 100] on input "text" at bounding box center [921, 94] width 227 height 23
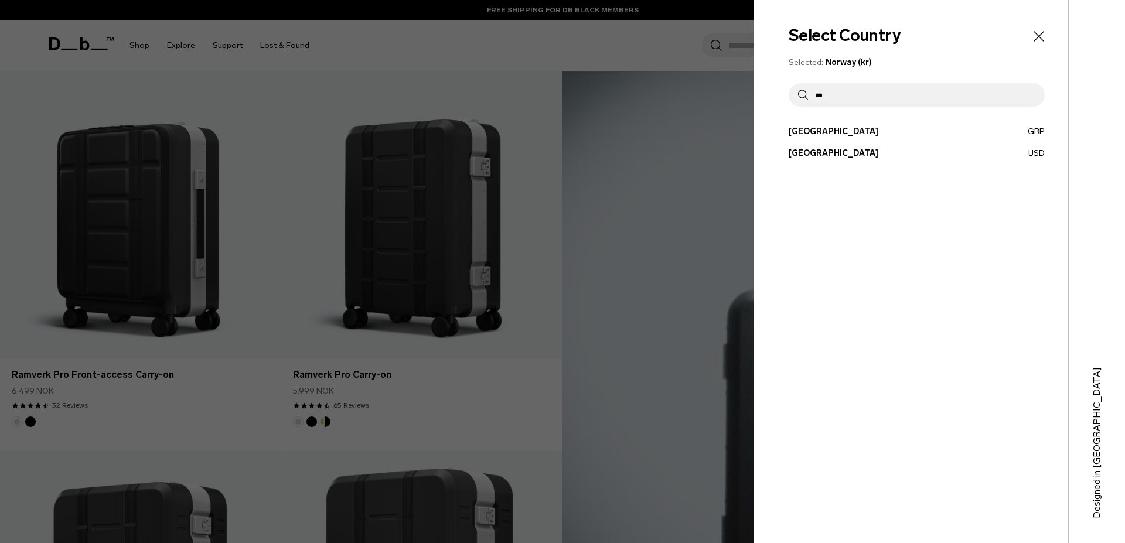
type input "***"
click at [897, 154] on button "United States USD" at bounding box center [917, 153] width 256 height 12
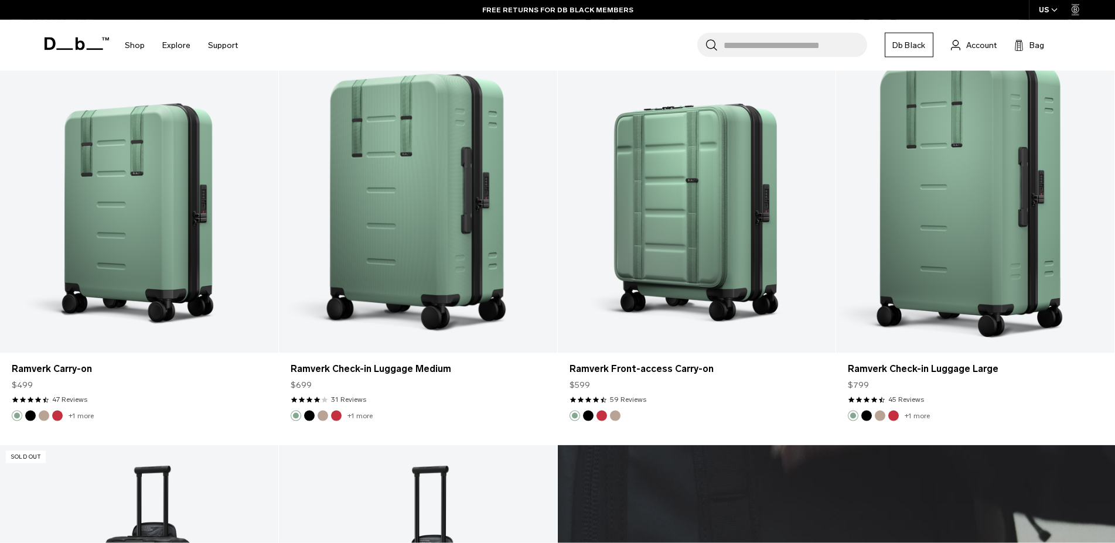
scroll to position [2750, 0]
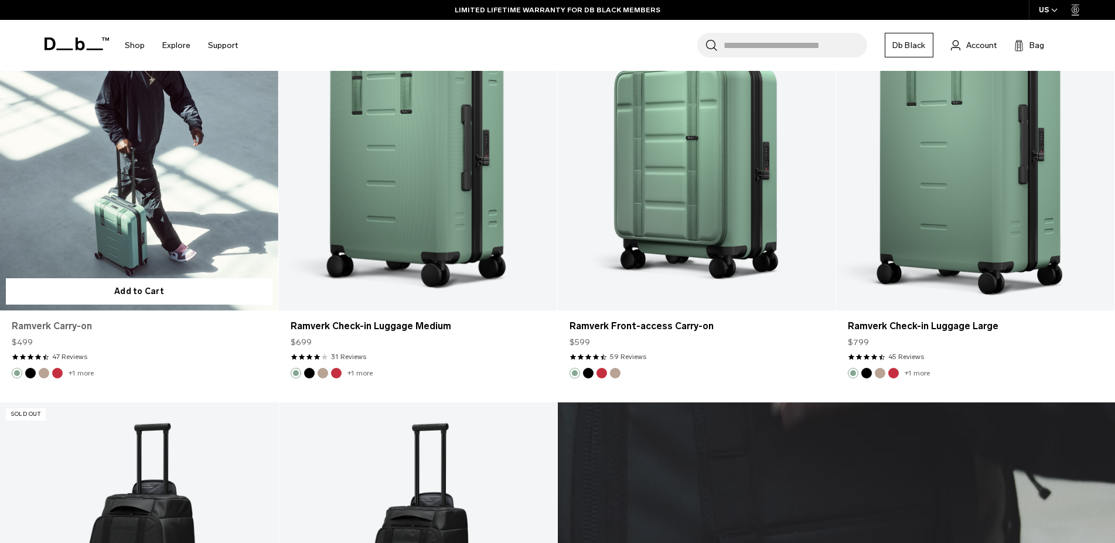
click at [71, 329] on link "Ramverk Carry-on" at bounding box center [139, 326] width 255 height 14
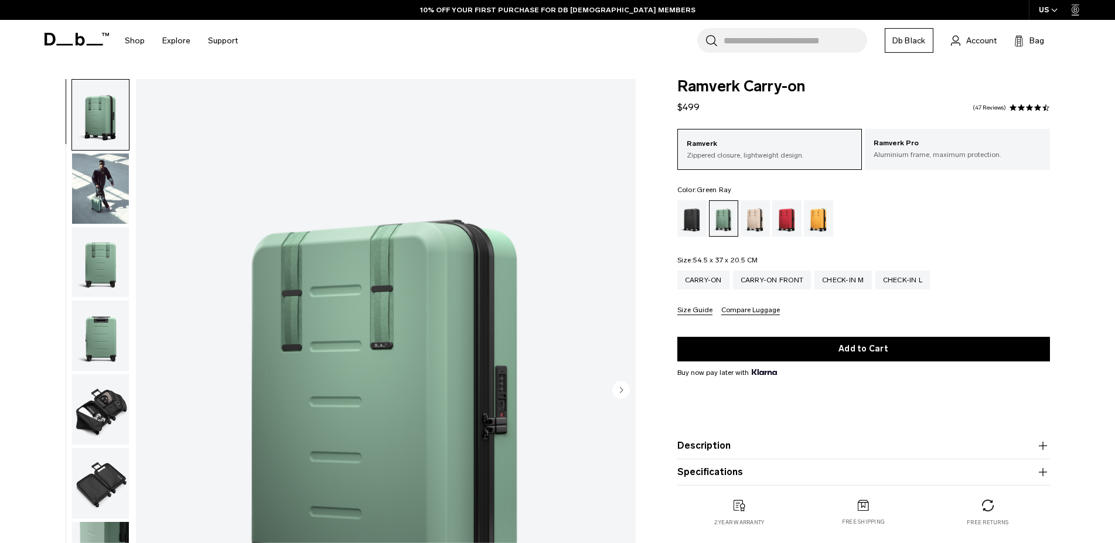
click at [788, 449] on button "Description" at bounding box center [864, 446] width 373 height 14
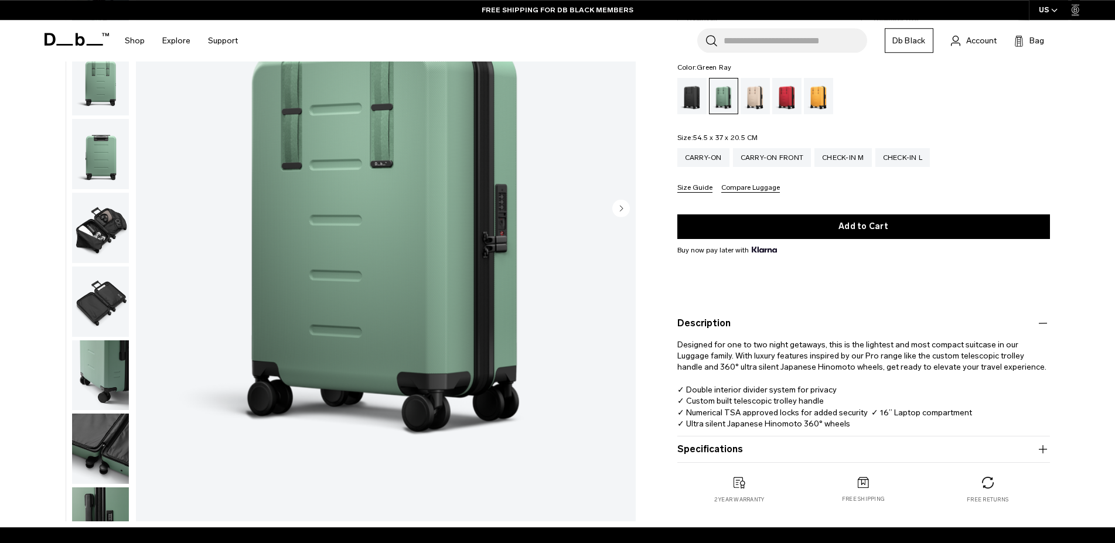
scroll to position [239, 0]
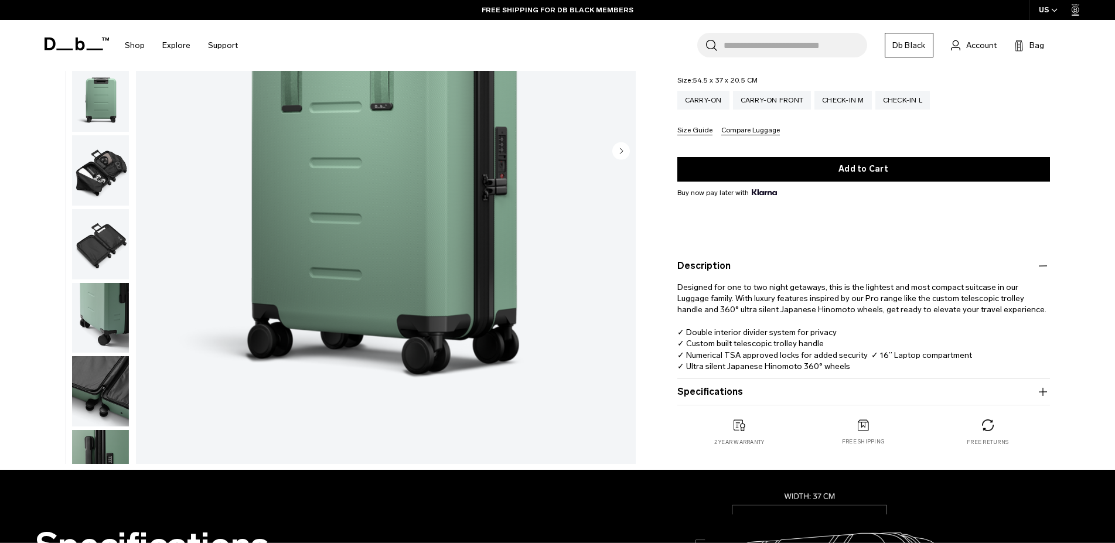
click at [767, 389] on button "Specifications" at bounding box center [864, 392] width 373 height 14
